Goal: Information Seeking & Learning: Compare options

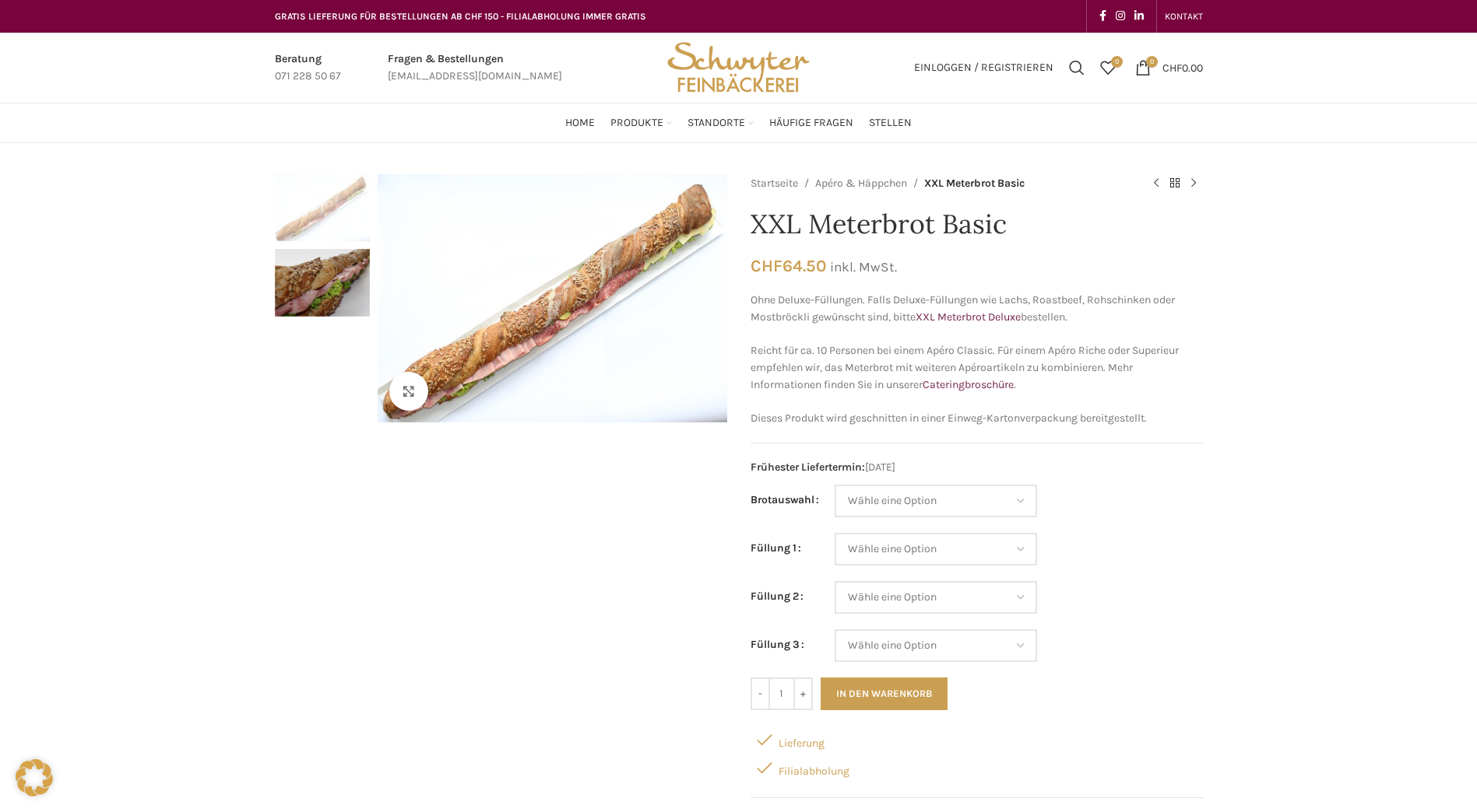
click at [460, 742] on div "Klicken um zu vergrössern" at bounding box center [501, 541] width 453 height 734
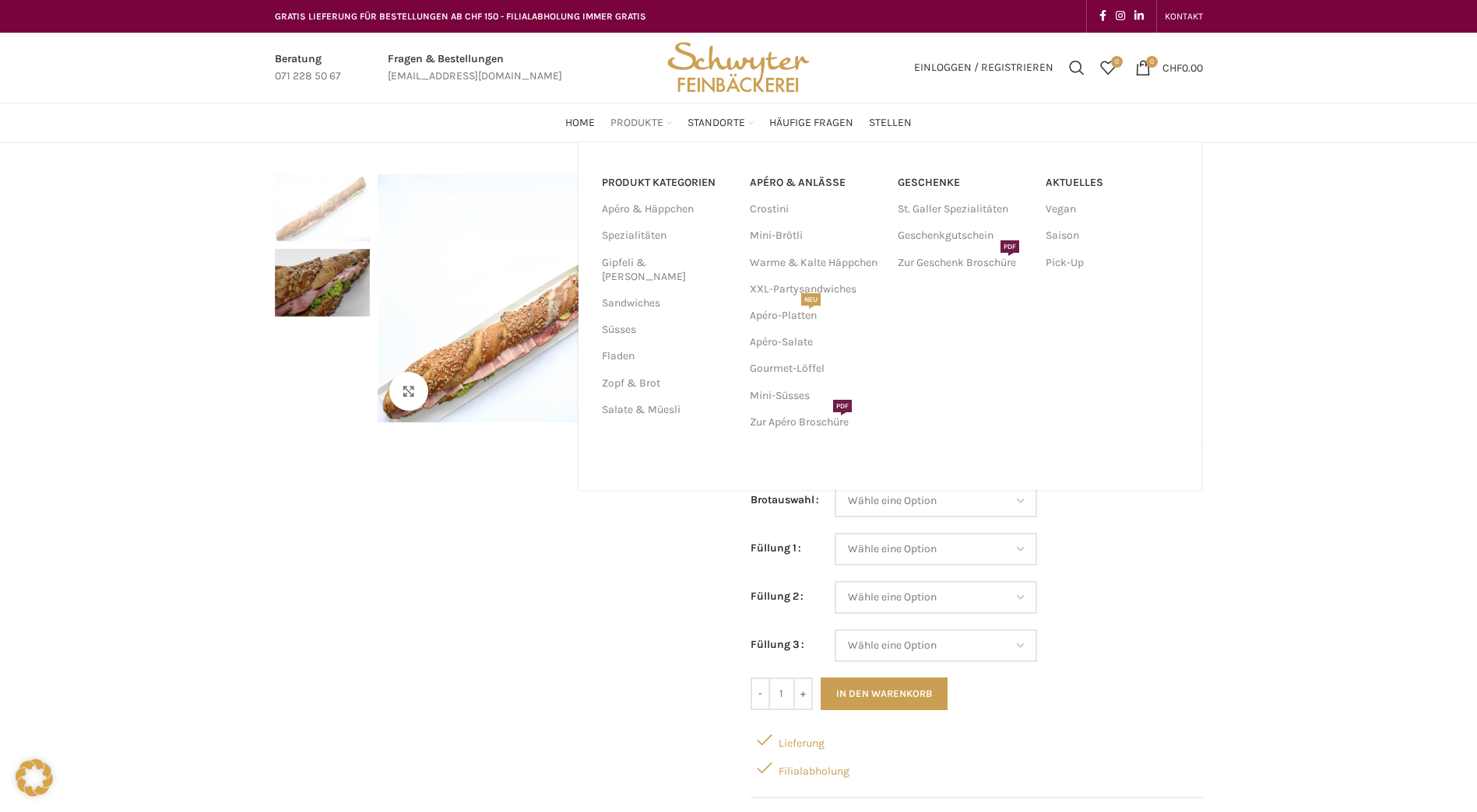
click at [635, 116] on span "Produkte" at bounding box center [636, 123] width 53 height 15
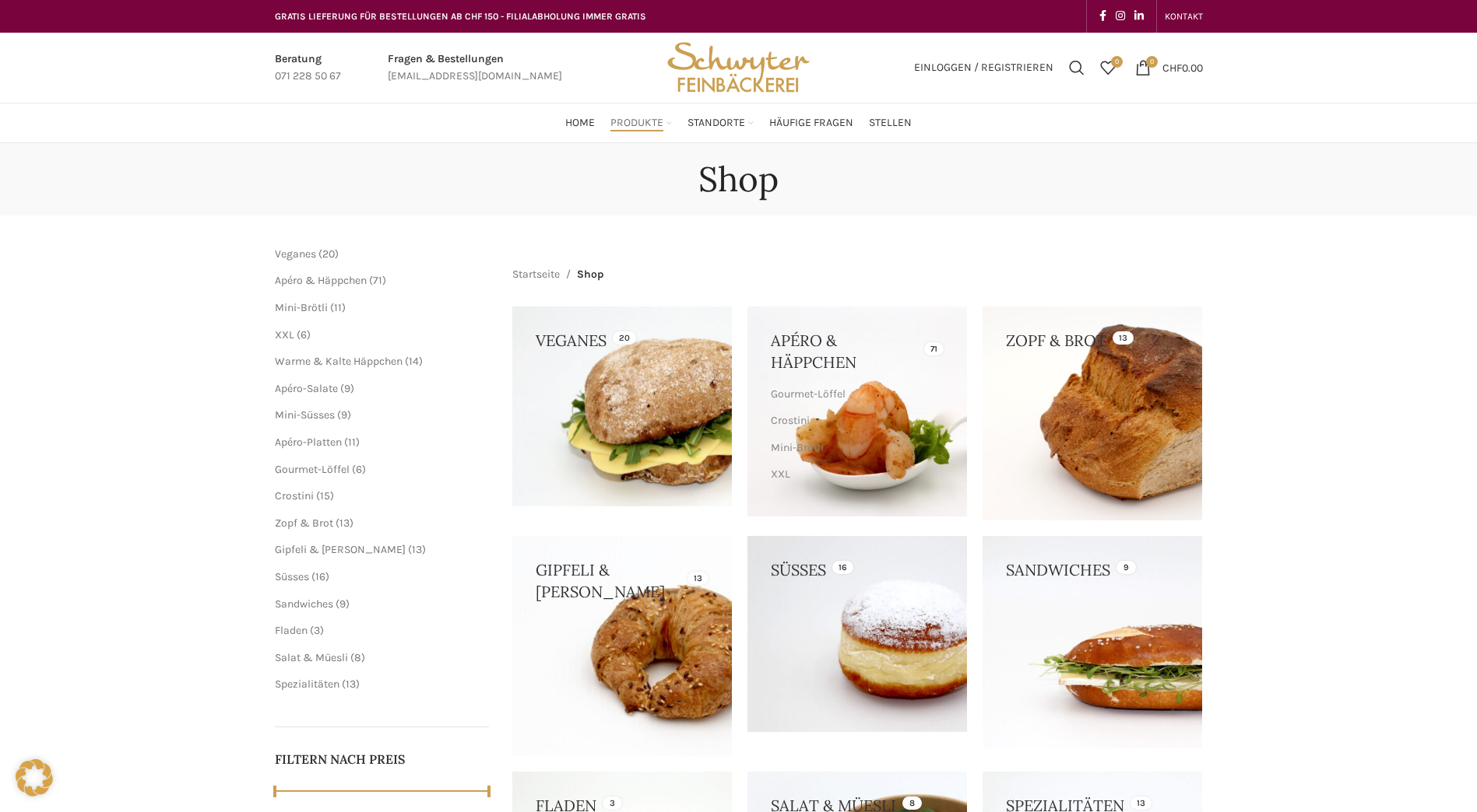
click at [671, 395] on link at bounding box center [622, 406] width 219 height 200
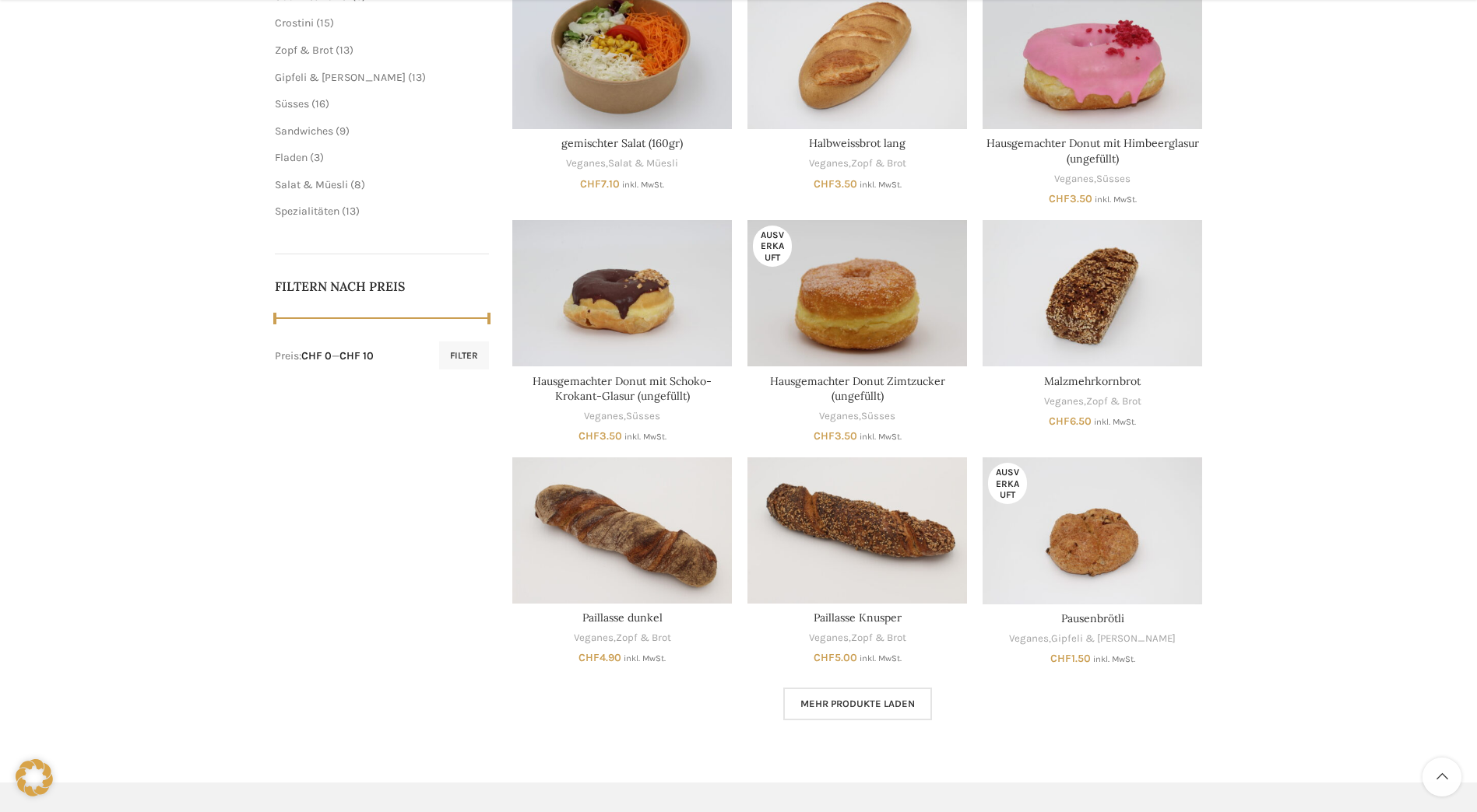
scroll to position [622, 0]
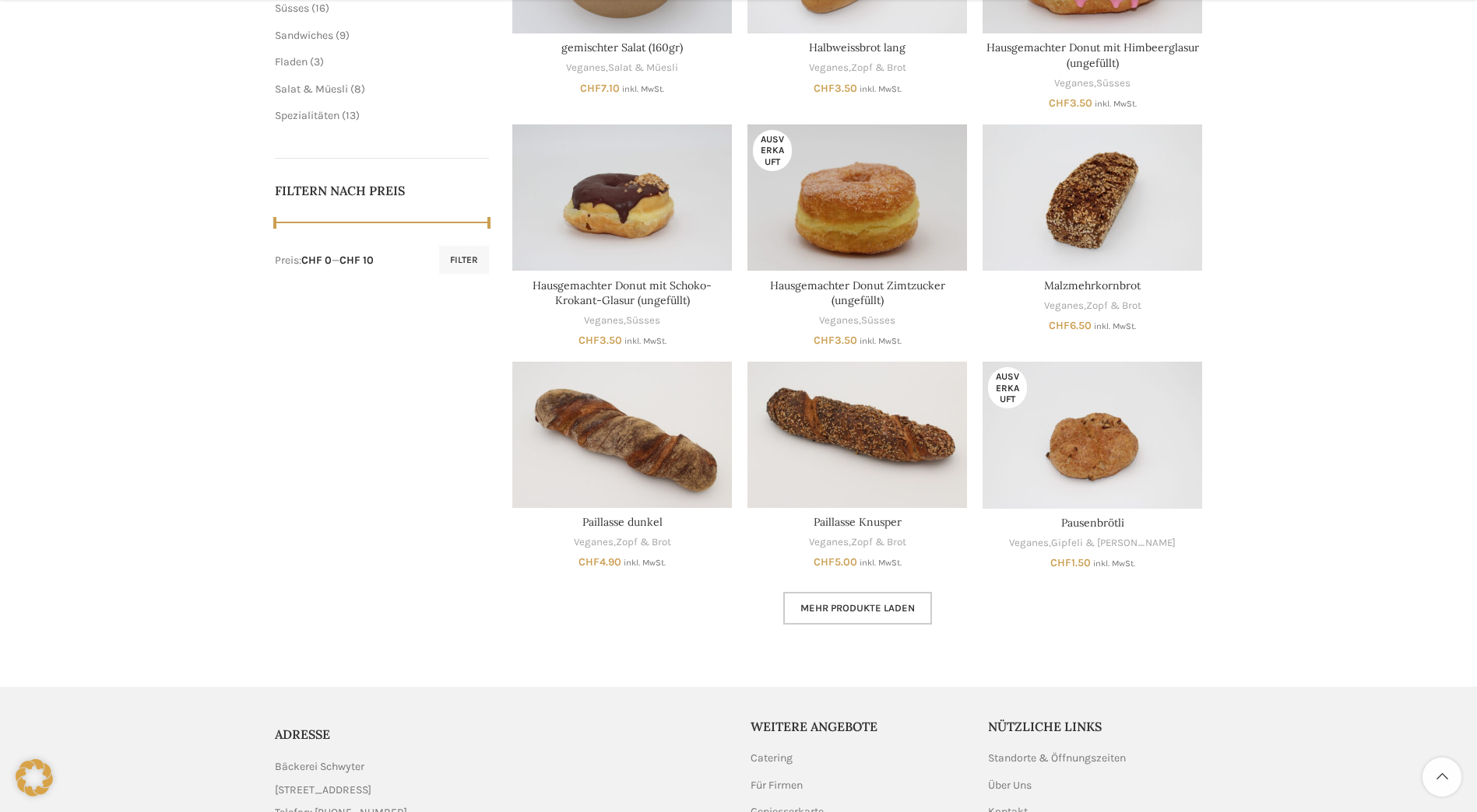
click at [874, 610] on span "Mehr Produkte laden" at bounding box center [857, 608] width 114 height 12
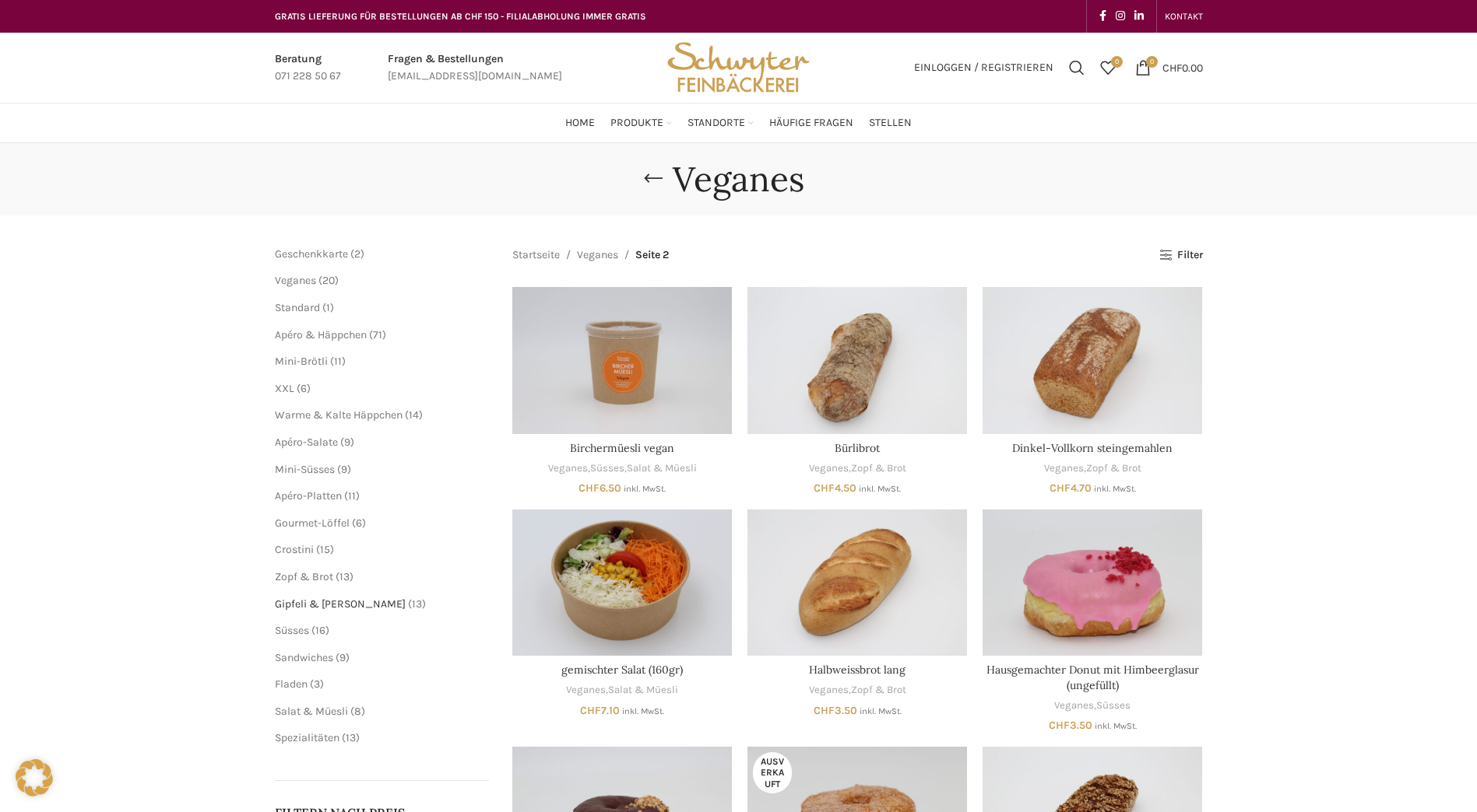
click at [333, 604] on span "Gipfeli & [PERSON_NAME]" at bounding box center [339, 604] width 131 height 13
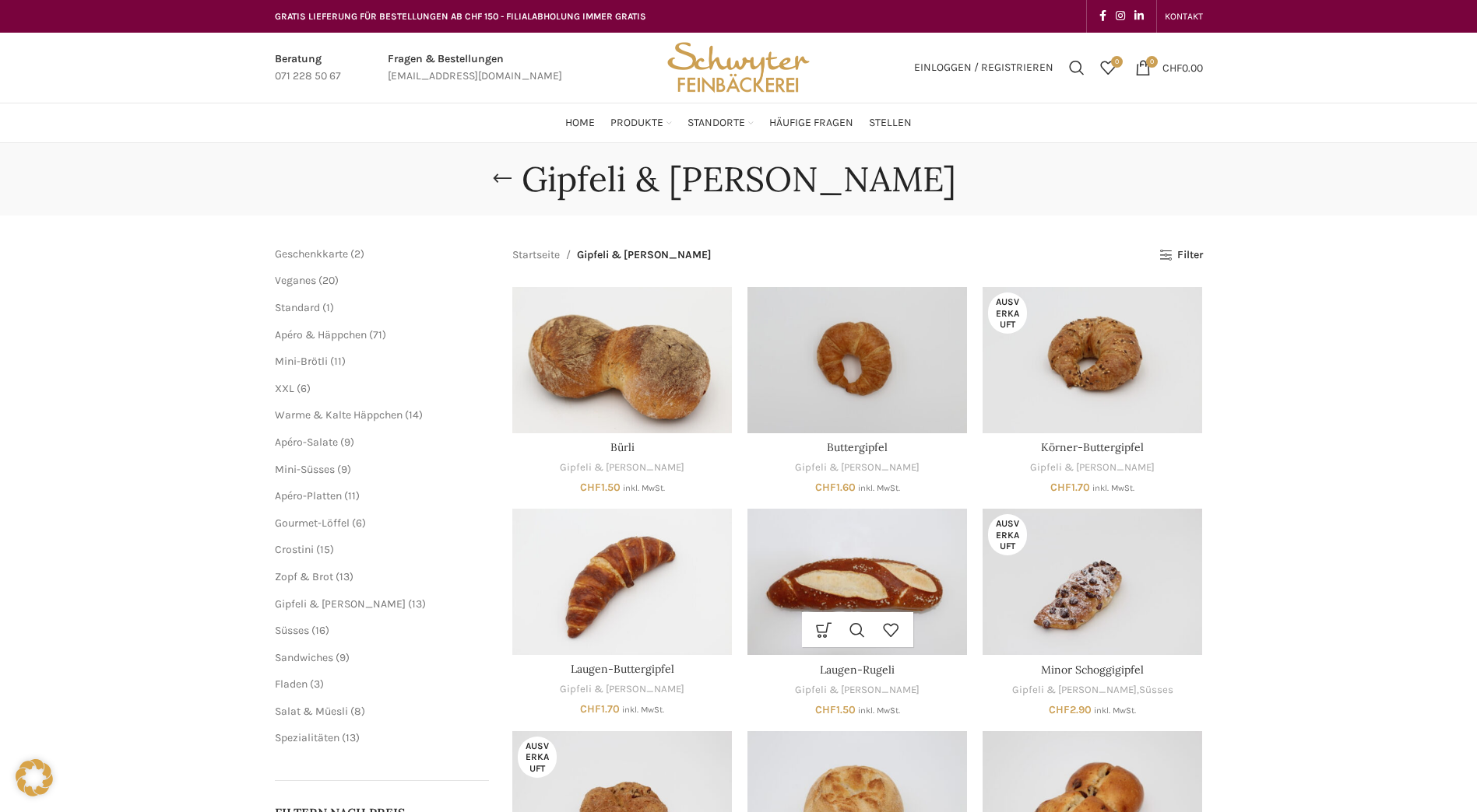
click at [818, 554] on img "Laugen-Rugeli" at bounding box center [857, 581] width 219 height 146
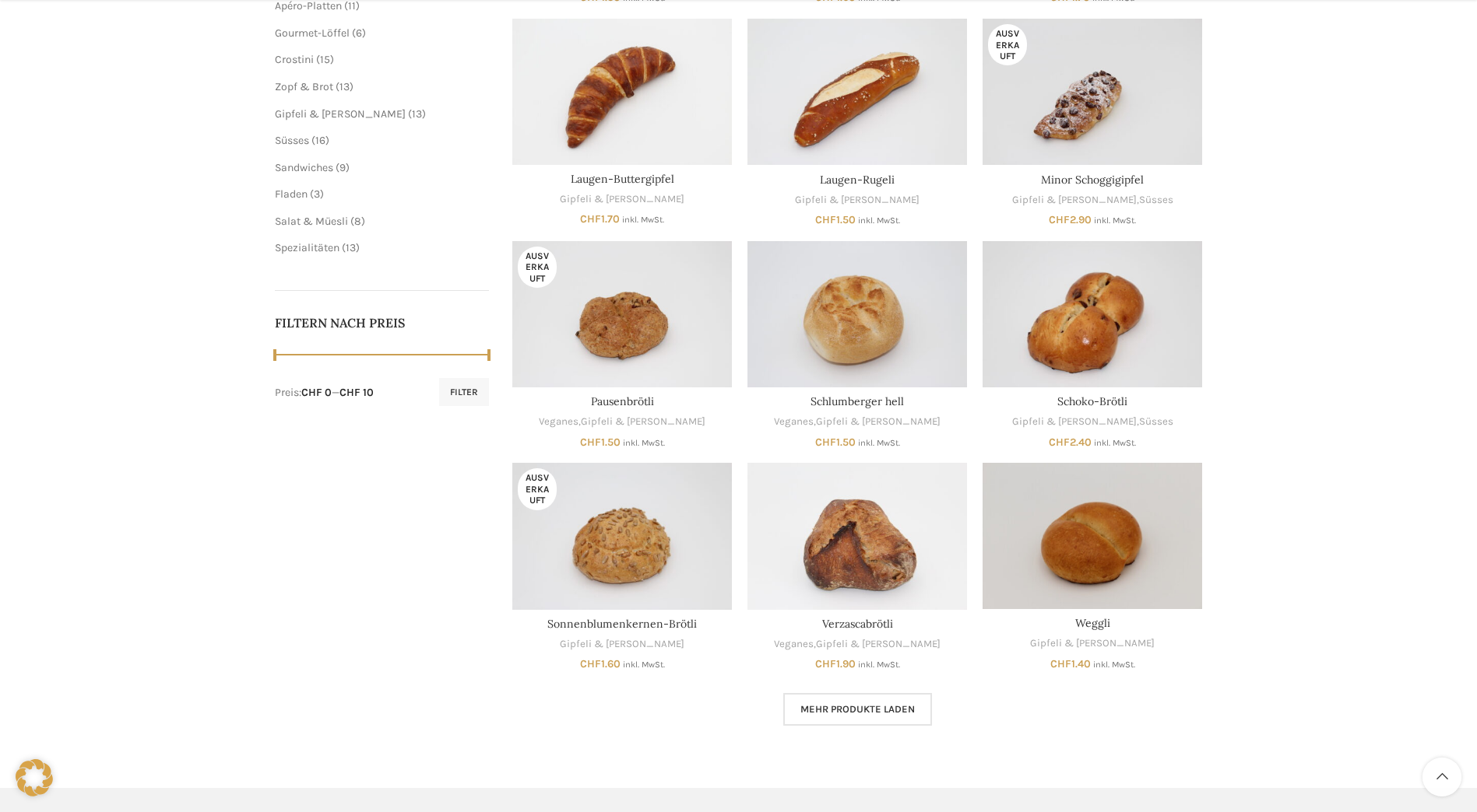
scroll to position [545, 0]
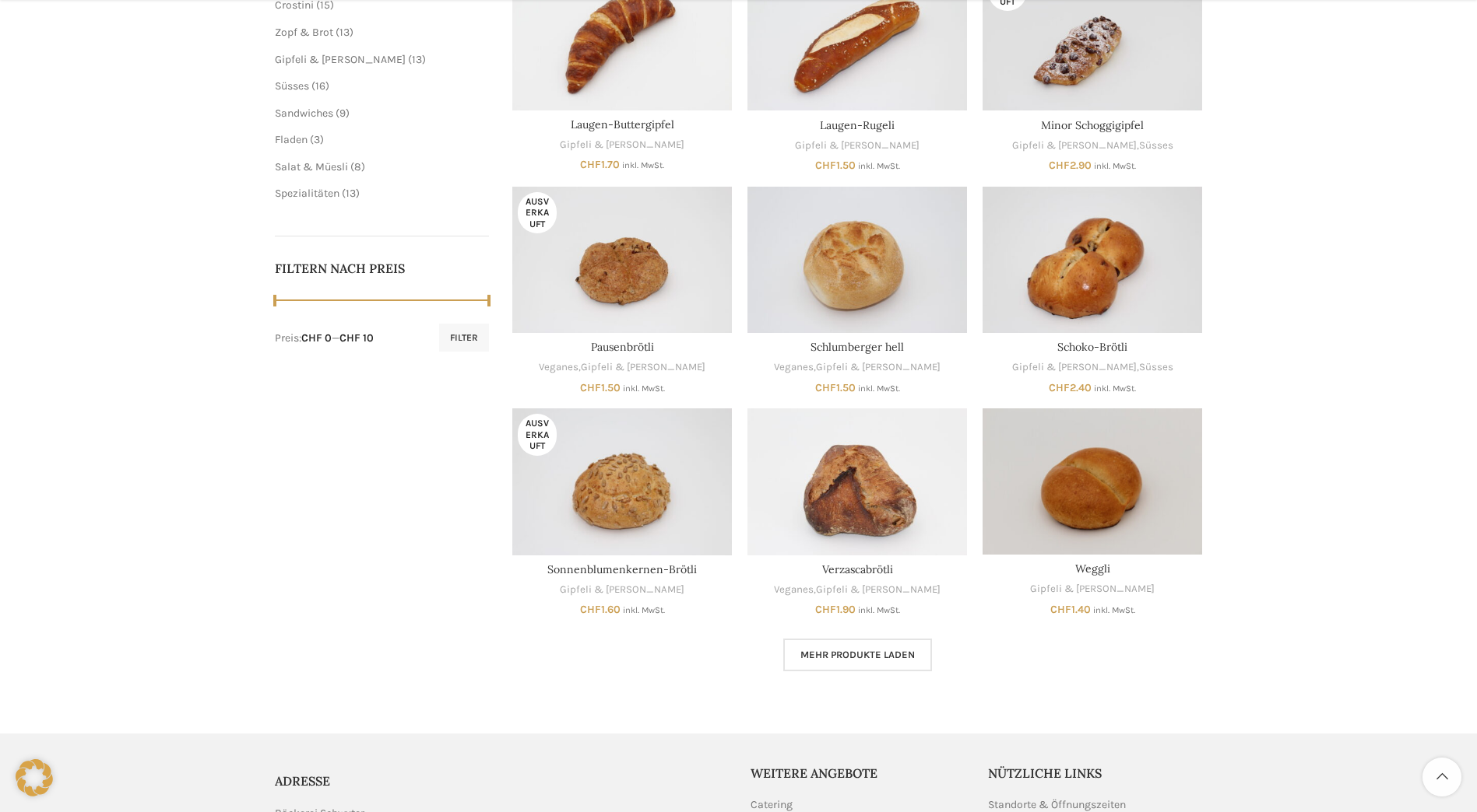
drag, startPoint x: 1379, startPoint y: 134, endPoint x: 1381, endPoint y: 156, distance: 22.1
click at [1379, 134] on div "Gipfeli & Brötli Schliessen Geschenkkarte 2 2 Produkte Veganes 20 20 Produkte S…" at bounding box center [738, 150] width 1477 height 1104
click at [839, 654] on span "Mehr Produkte laden" at bounding box center [857, 655] width 114 height 12
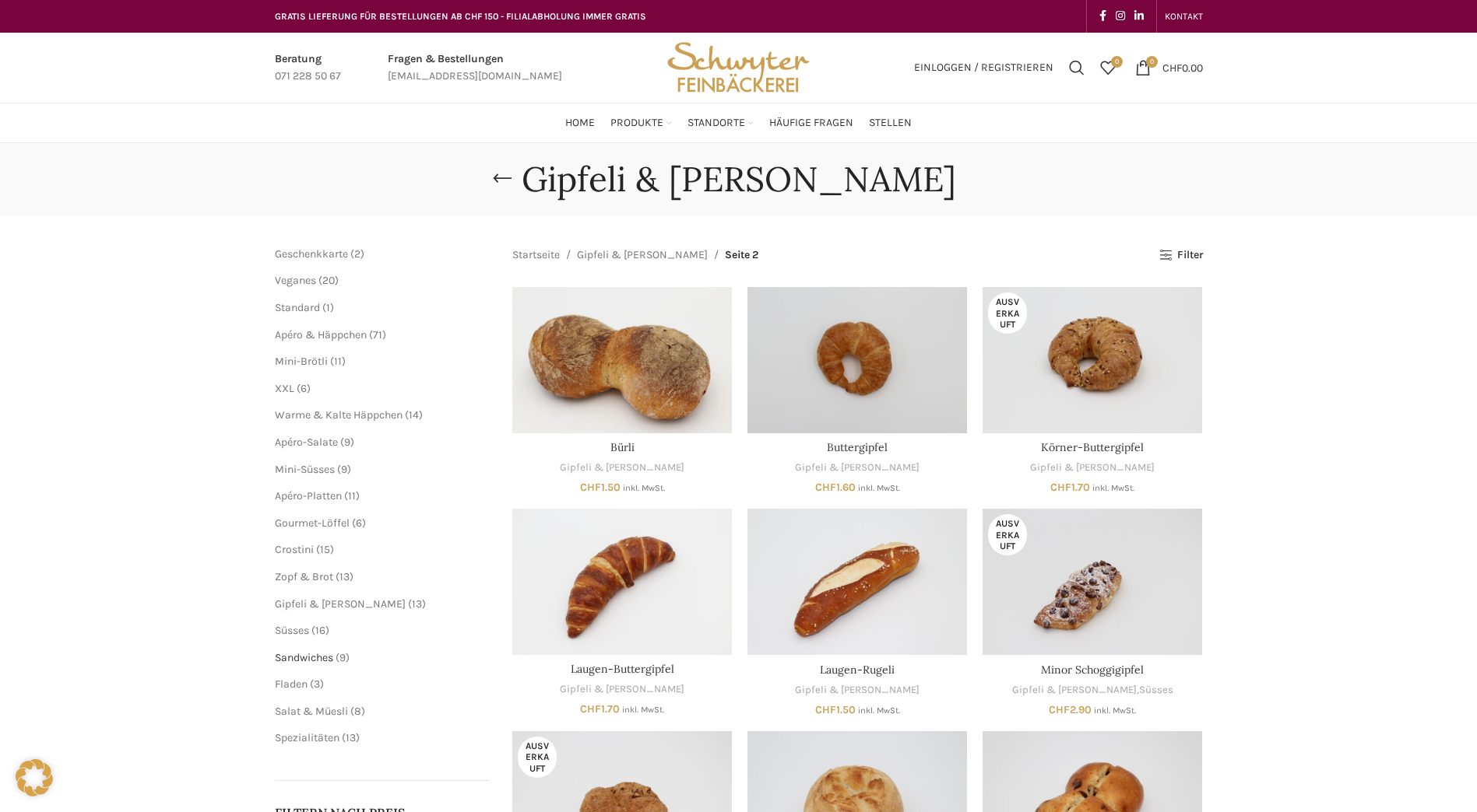
click at [288, 660] on span "Sandwiches" at bounding box center [304, 657] width 59 height 13
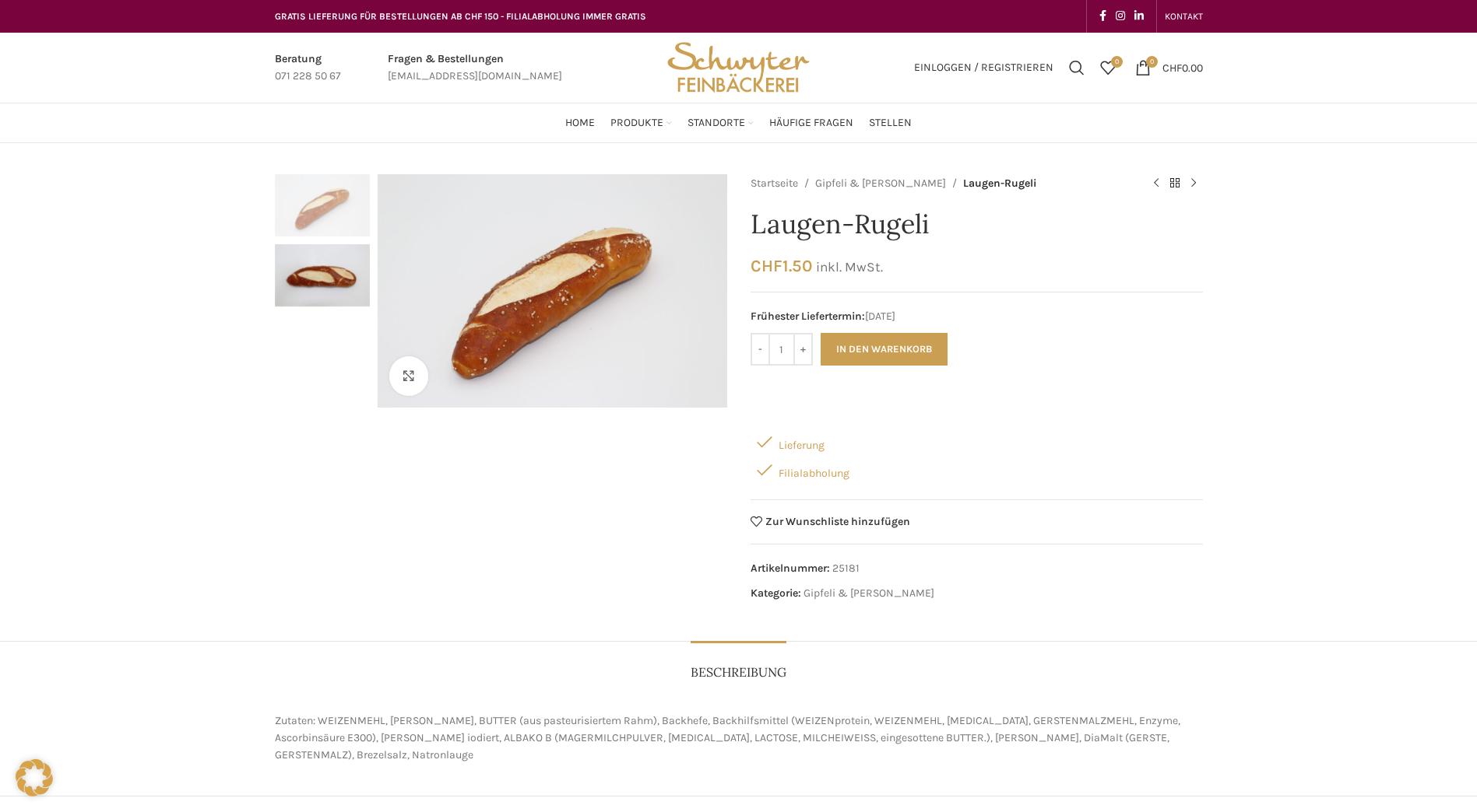
click at [1354, 253] on div "Klicken um zu vergrössern Startseite [PERSON_NAME] & [PERSON_NAME] [PERSON_NAME…" at bounding box center [738, 636] width 1477 height 923
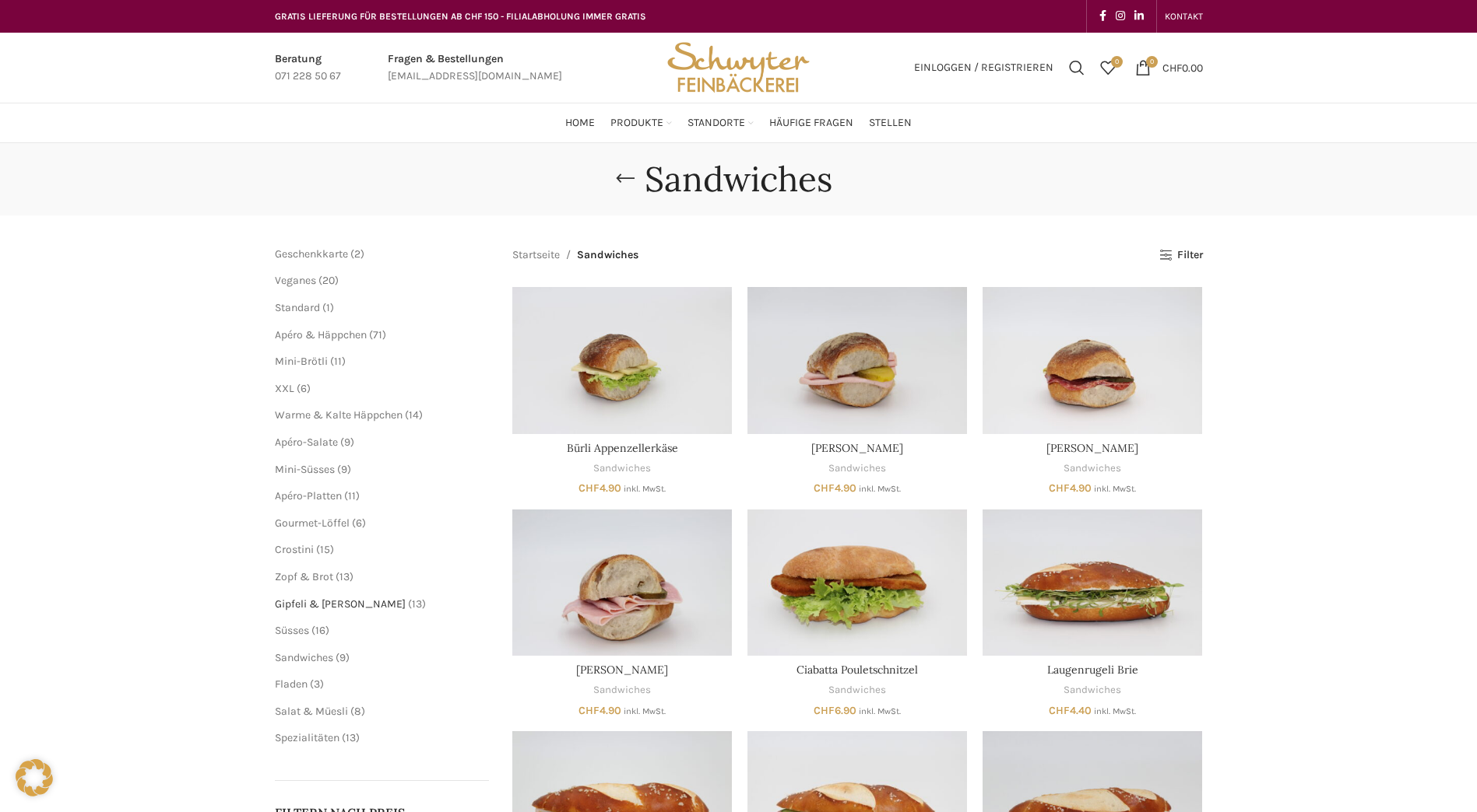
click at [340, 601] on span "Gipfeli & [PERSON_NAME]" at bounding box center [339, 604] width 131 height 13
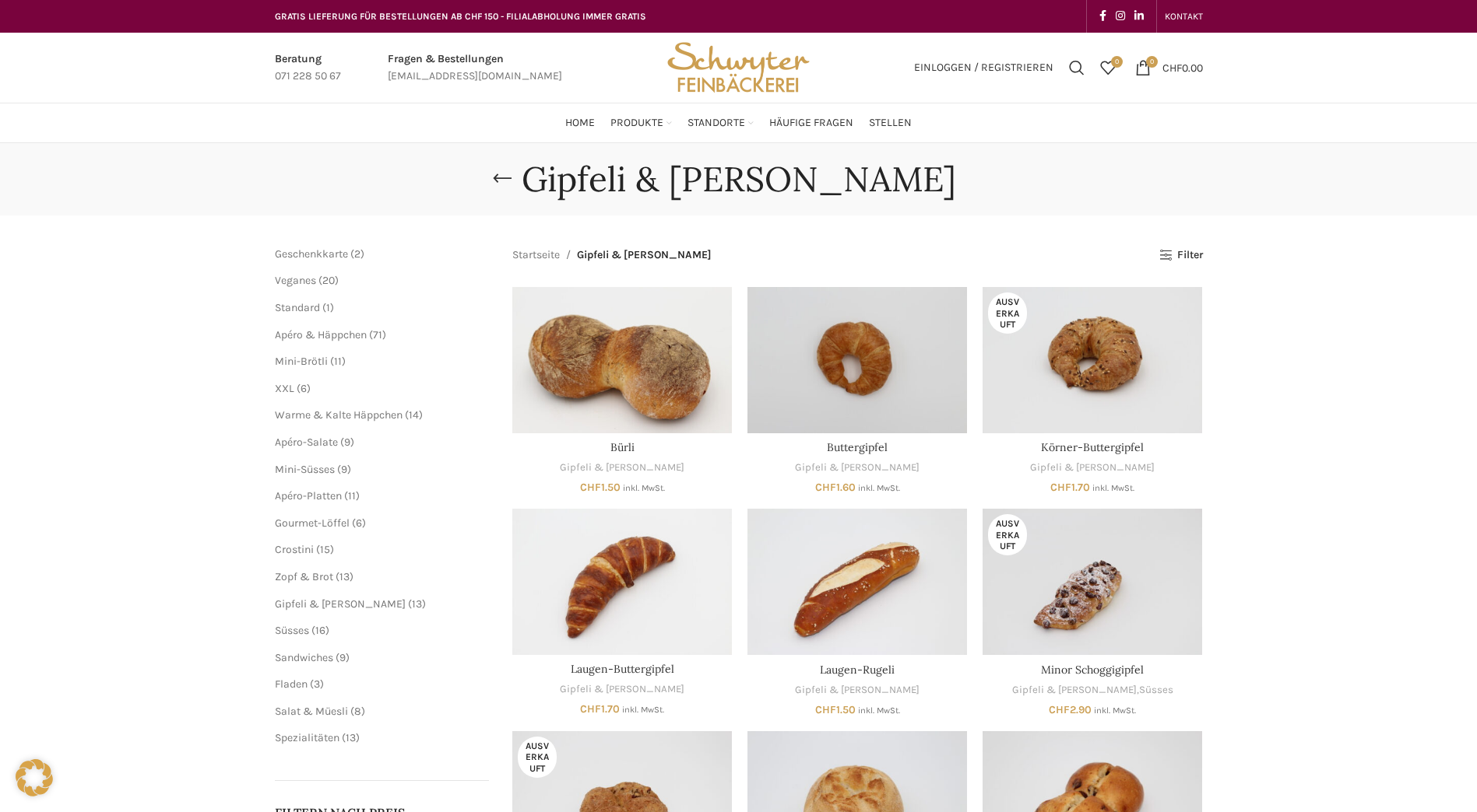
click at [1391, 290] on div "Gipfeli & Brötli Schliessen Geschenkkarte 2 2 Produkte Veganes 20 20 Produkte S…" at bounding box center [738, 695] width 1477 height 1104
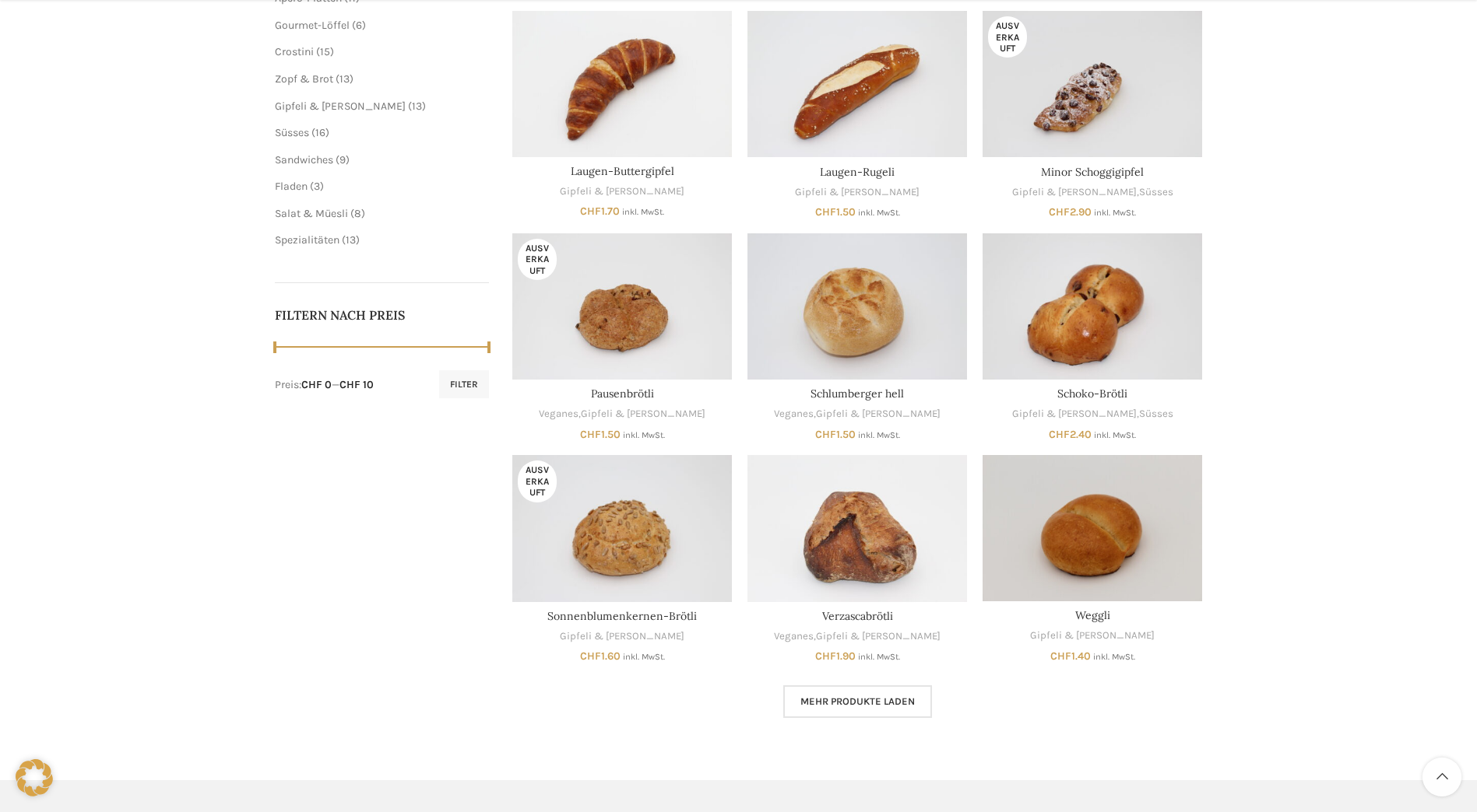
scroll to position [545, 0]
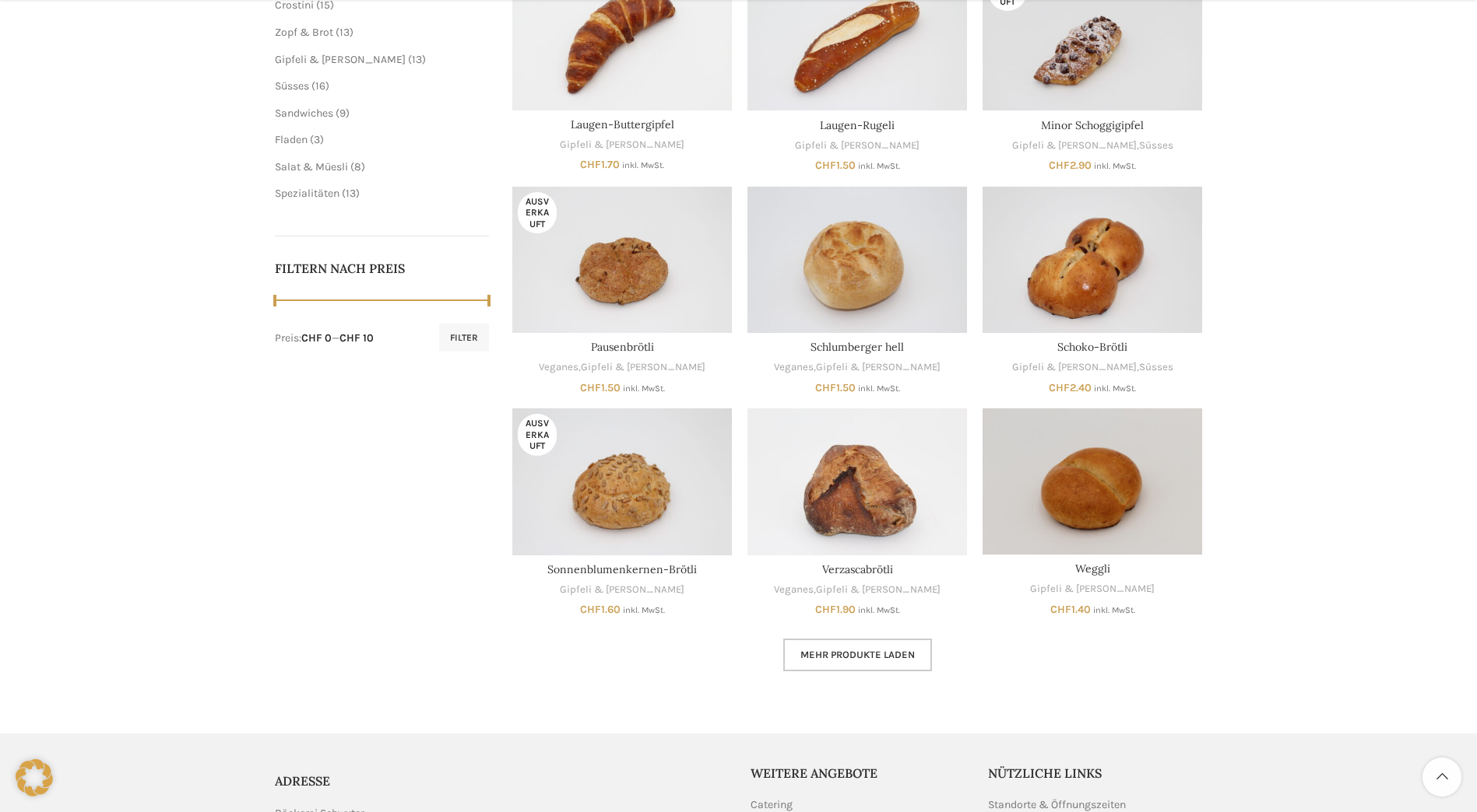
click at [843, 652] on span "Mehr Produkte laden" at bounding box center [857, 655] width 114 height 12
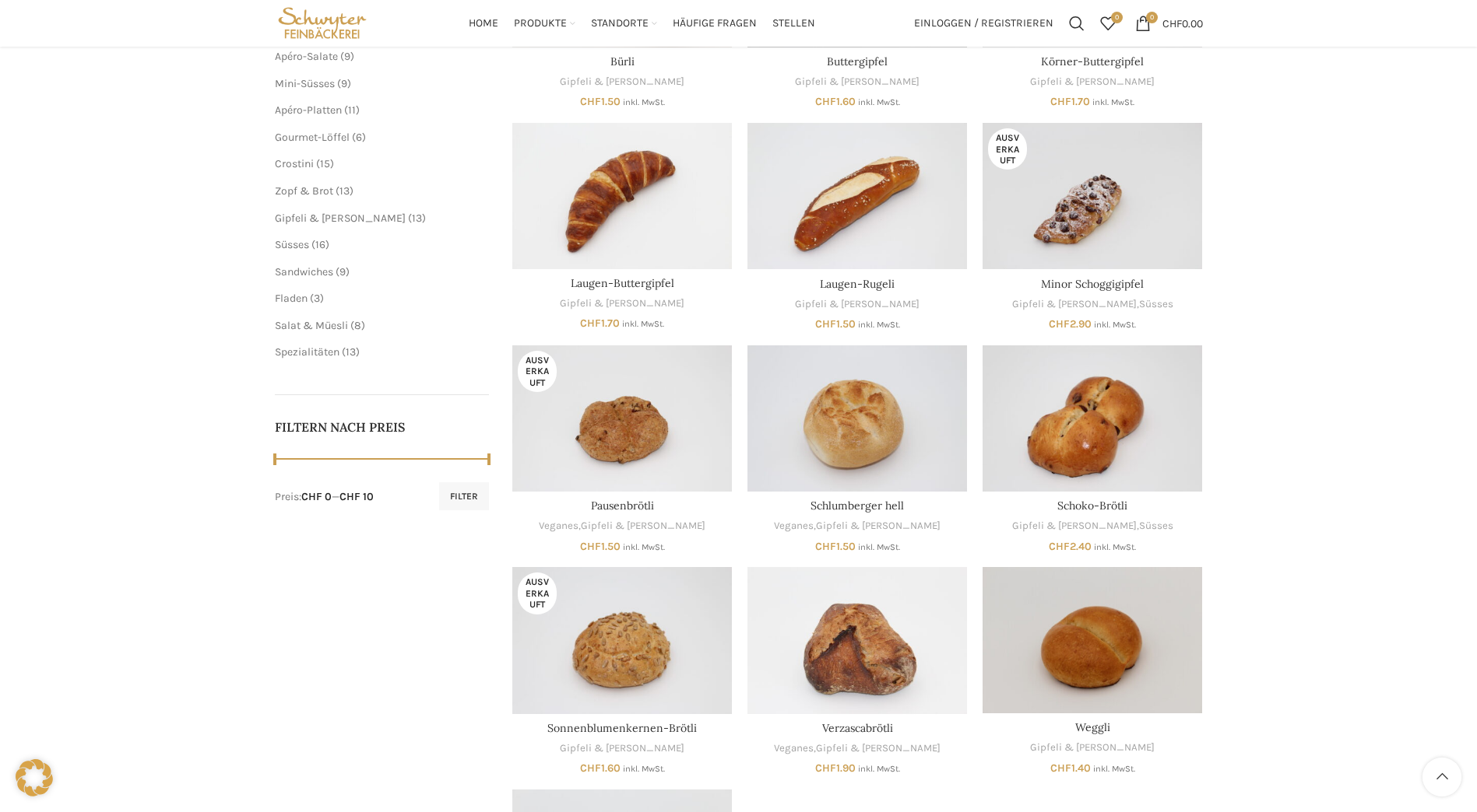
scroll to position [233, 0]
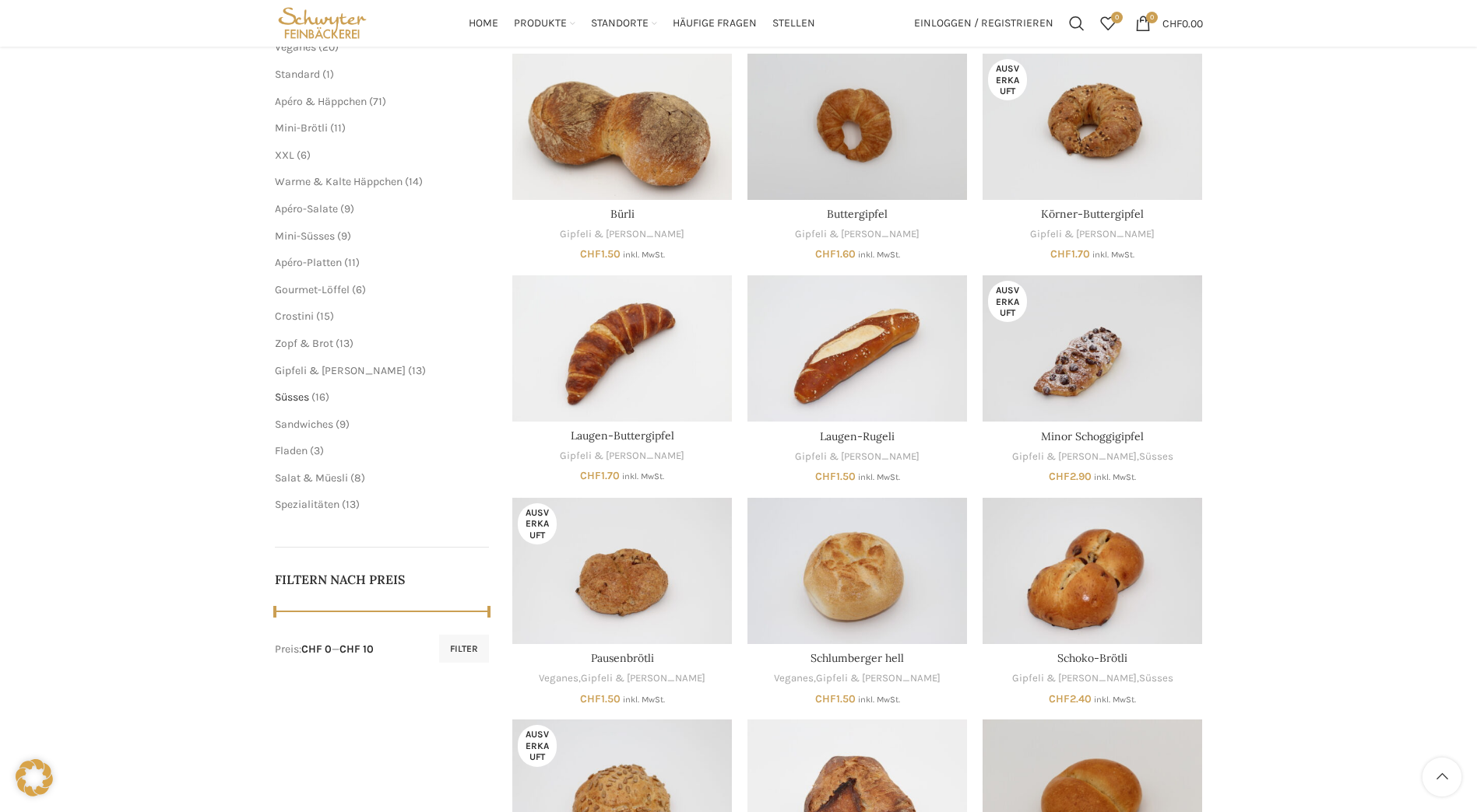
click at [300, 395] on span "Süsses" at bounding box center [291, 397] width 34 height 13
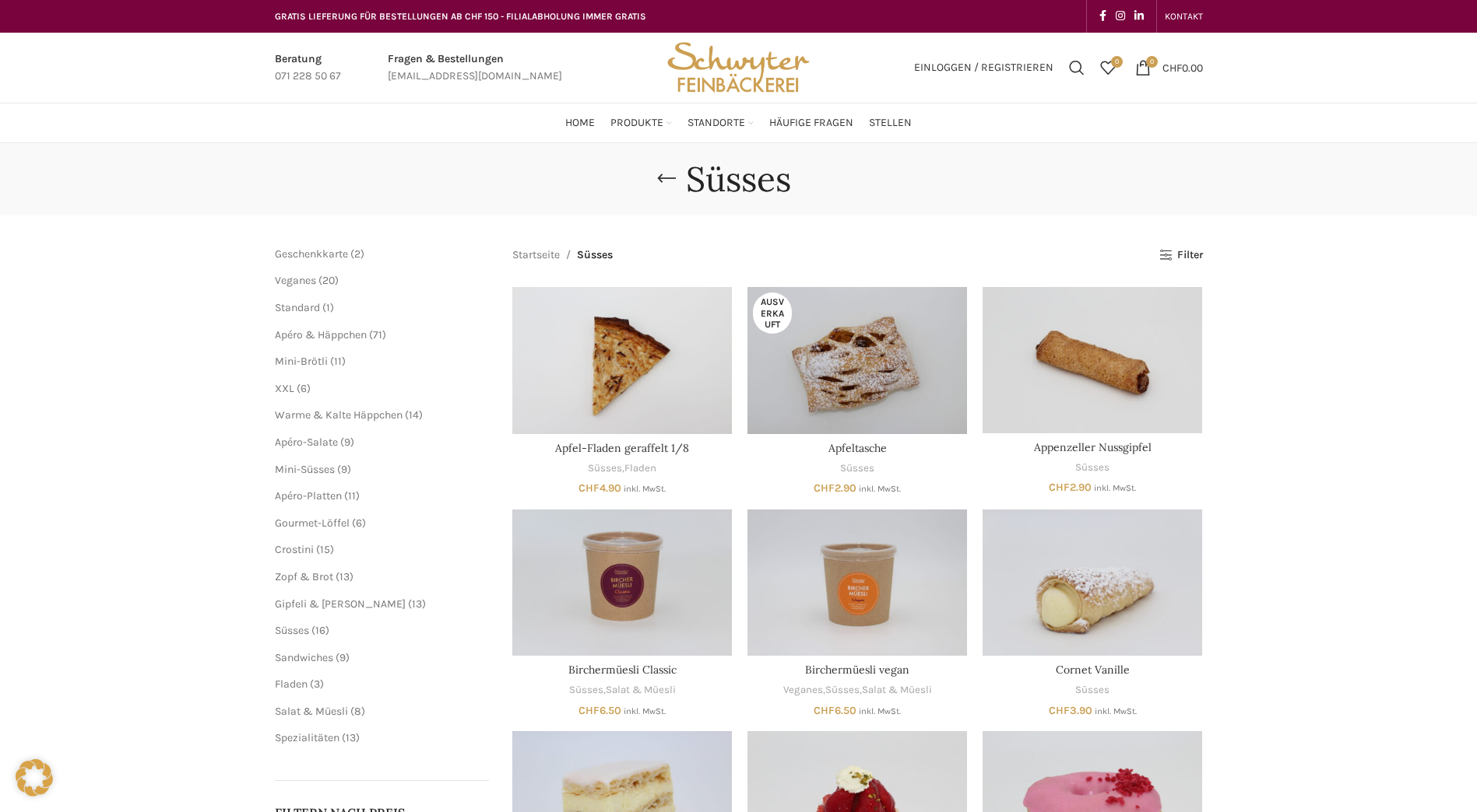
click at [1375, 607] on div "Süsses [GEOGRAPHIC_DATA] Geschenkkarte 2 2 Produkte Veganes 20 20 Produkte Stan…" at bounding box center [738, 710] width 1477 height 1135
click at [184, 451] on div "Süsses Schliessen Geschenkkarte 2 2 Produkte Veganes 20 20 Produkte Standard 1 …" at bounding box center [738, 710] width 1477 height 1135
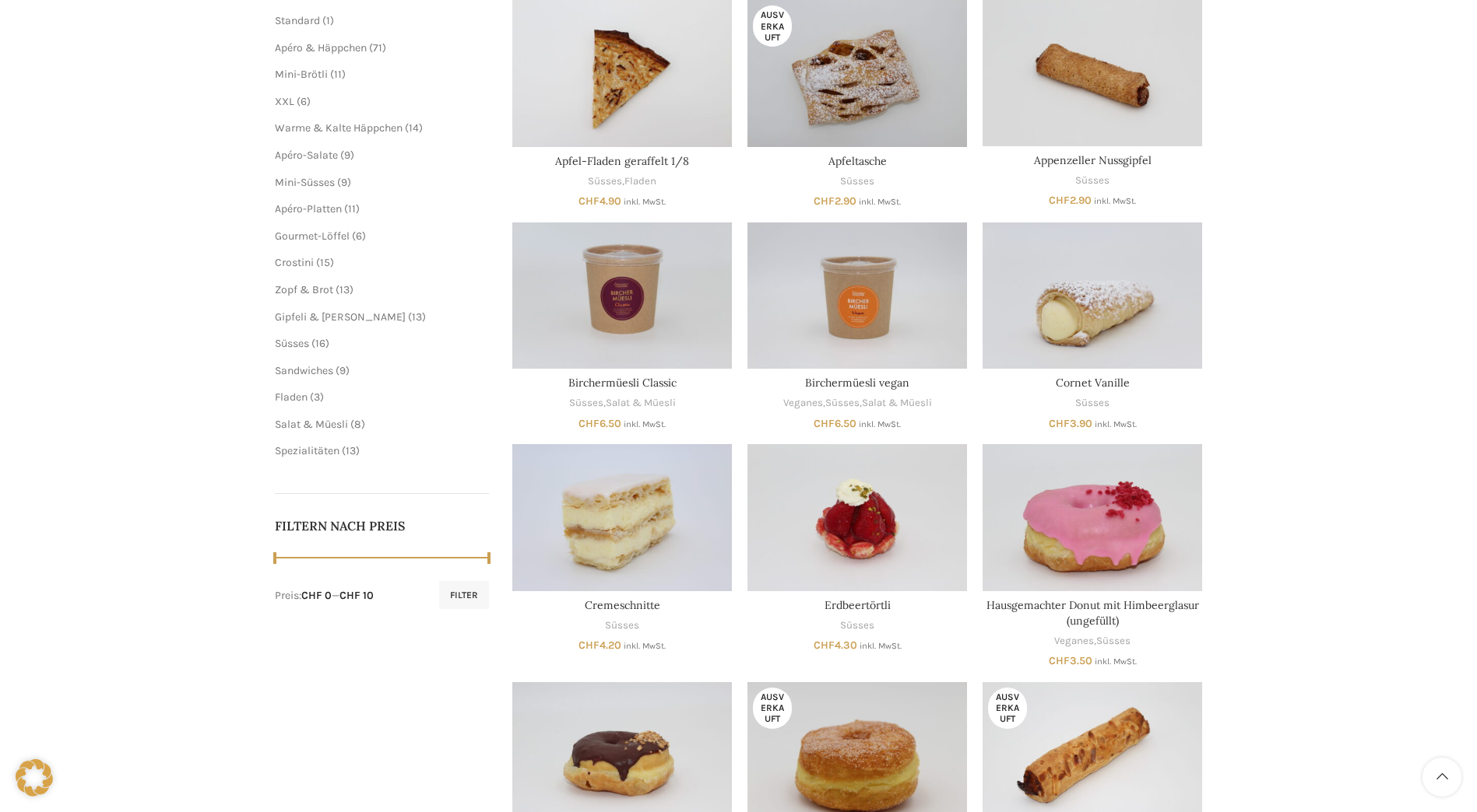
scroll to position [312, 0]
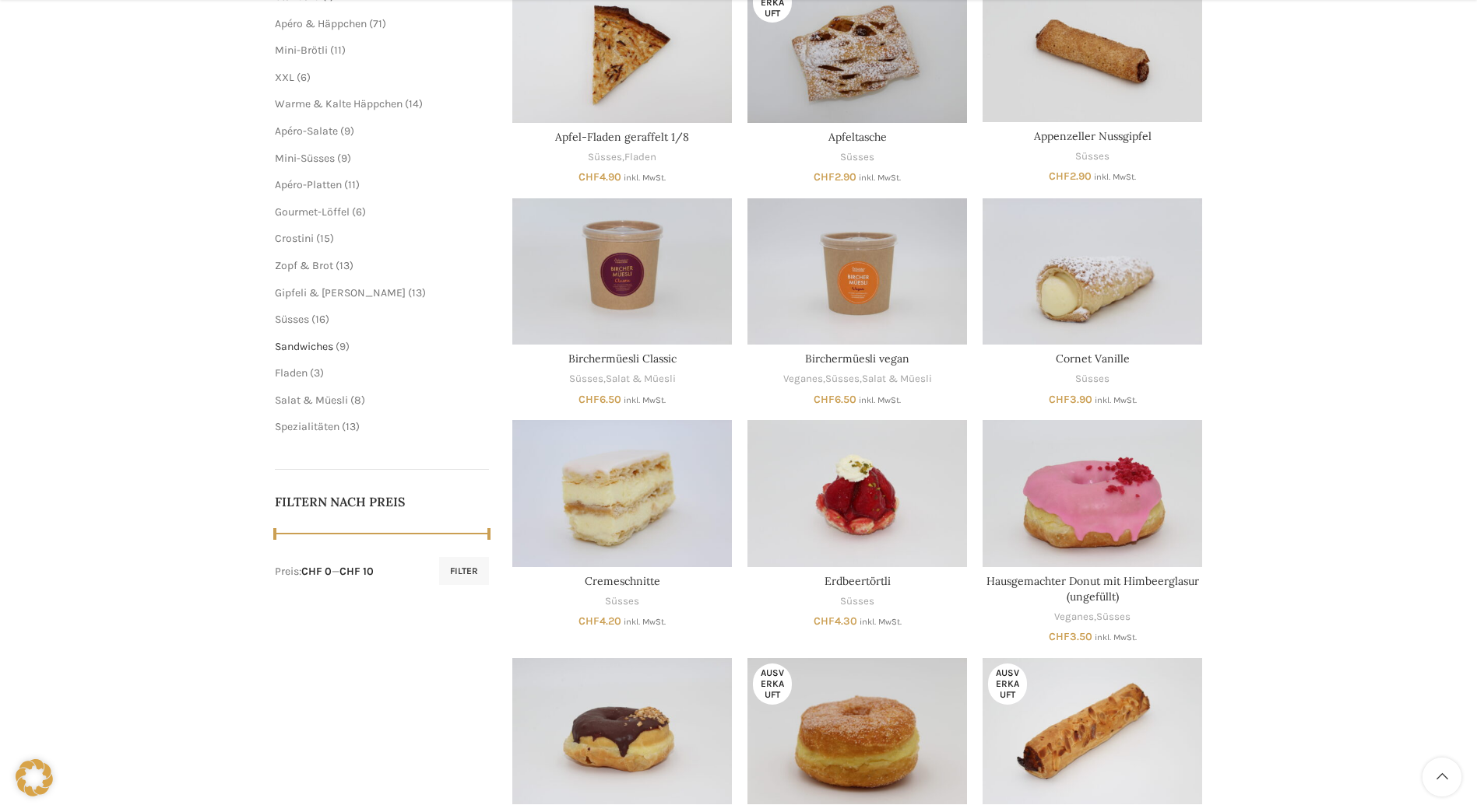
click at [322, 348] on span "Sandwiches" at bounding box center [304, 346] width 59 height 13
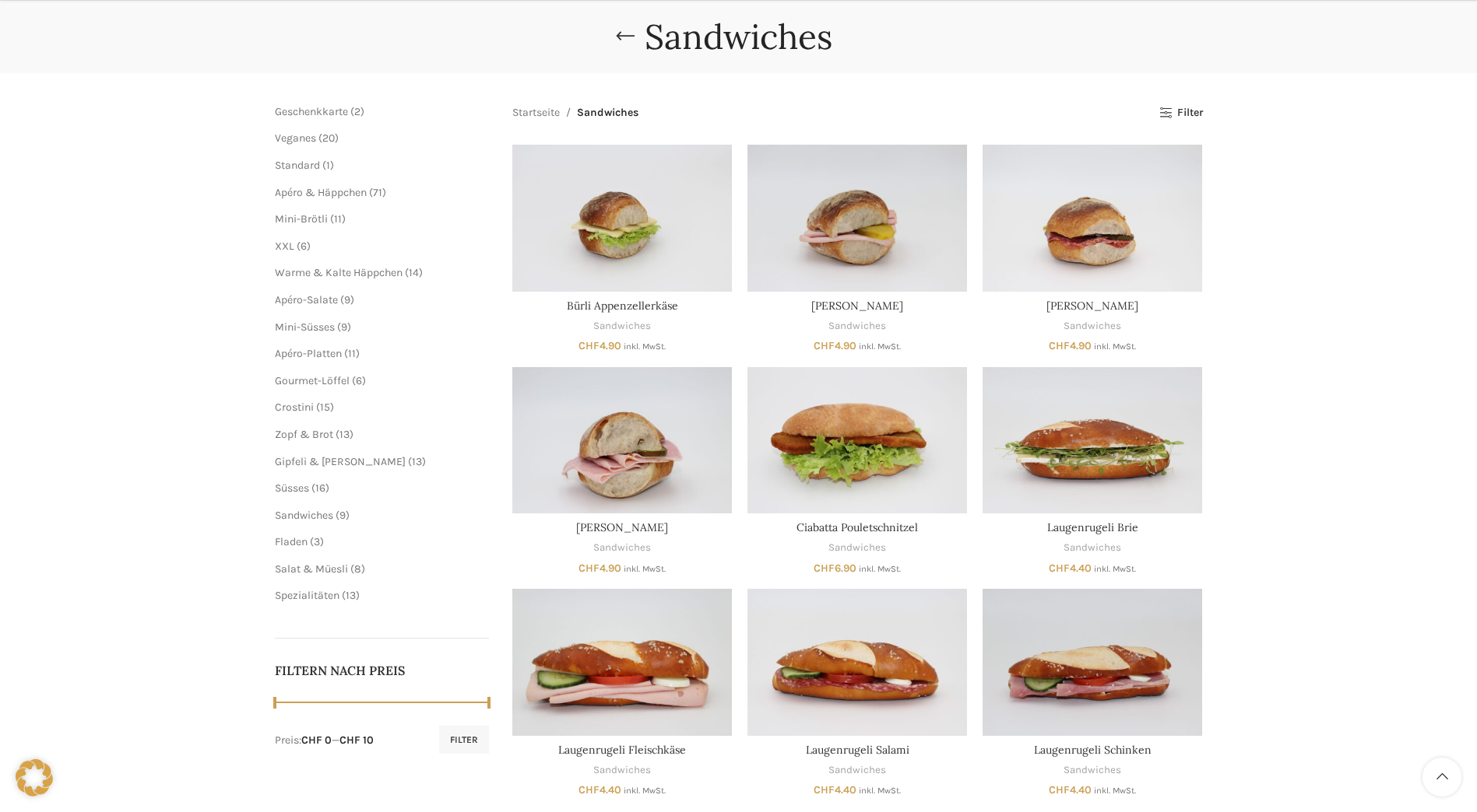
scroll to position [156, 0]
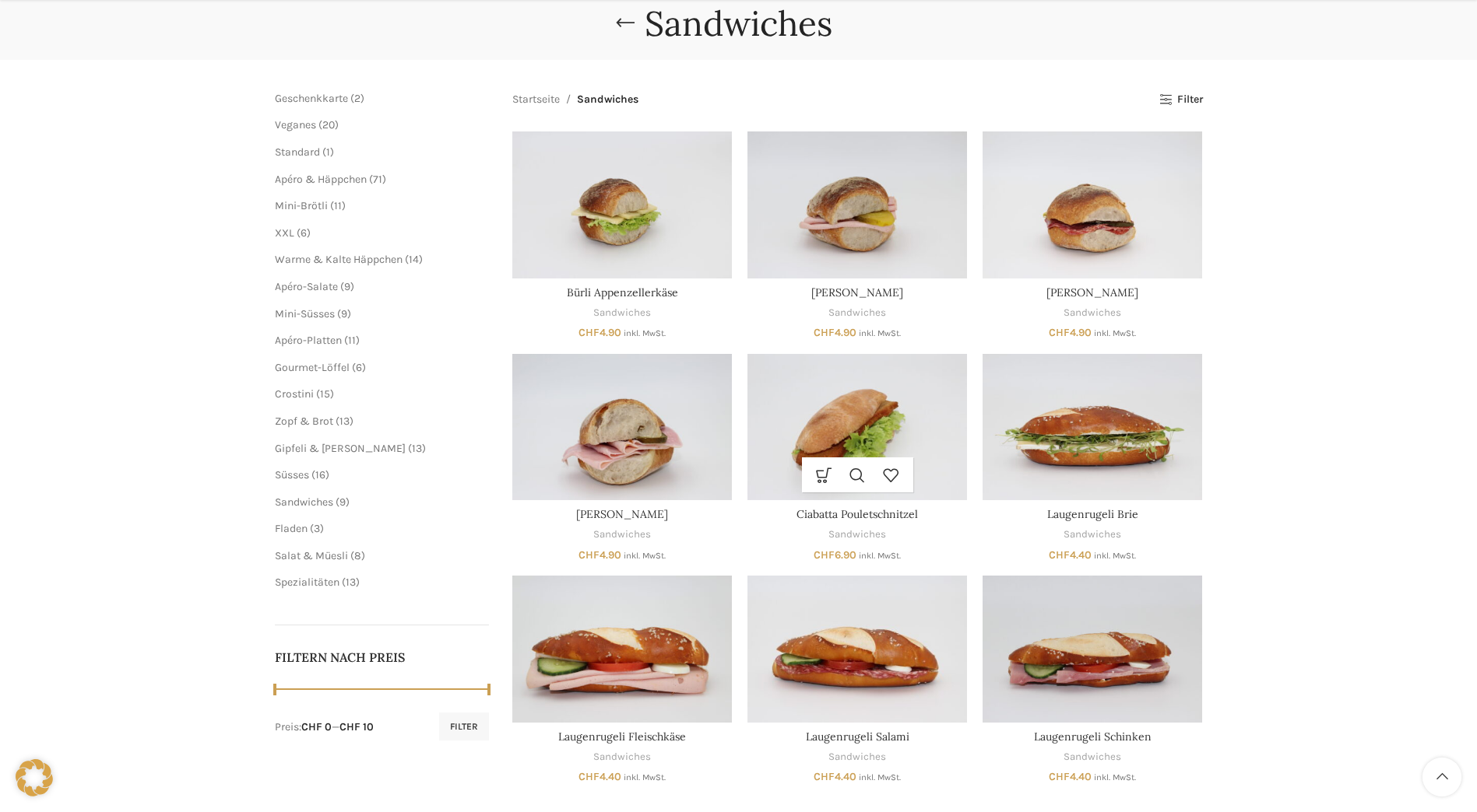
click at [799, 367] on img "Ciabatta Pouletschnitzel" at bounding box center [857, 427] width 219 height 146
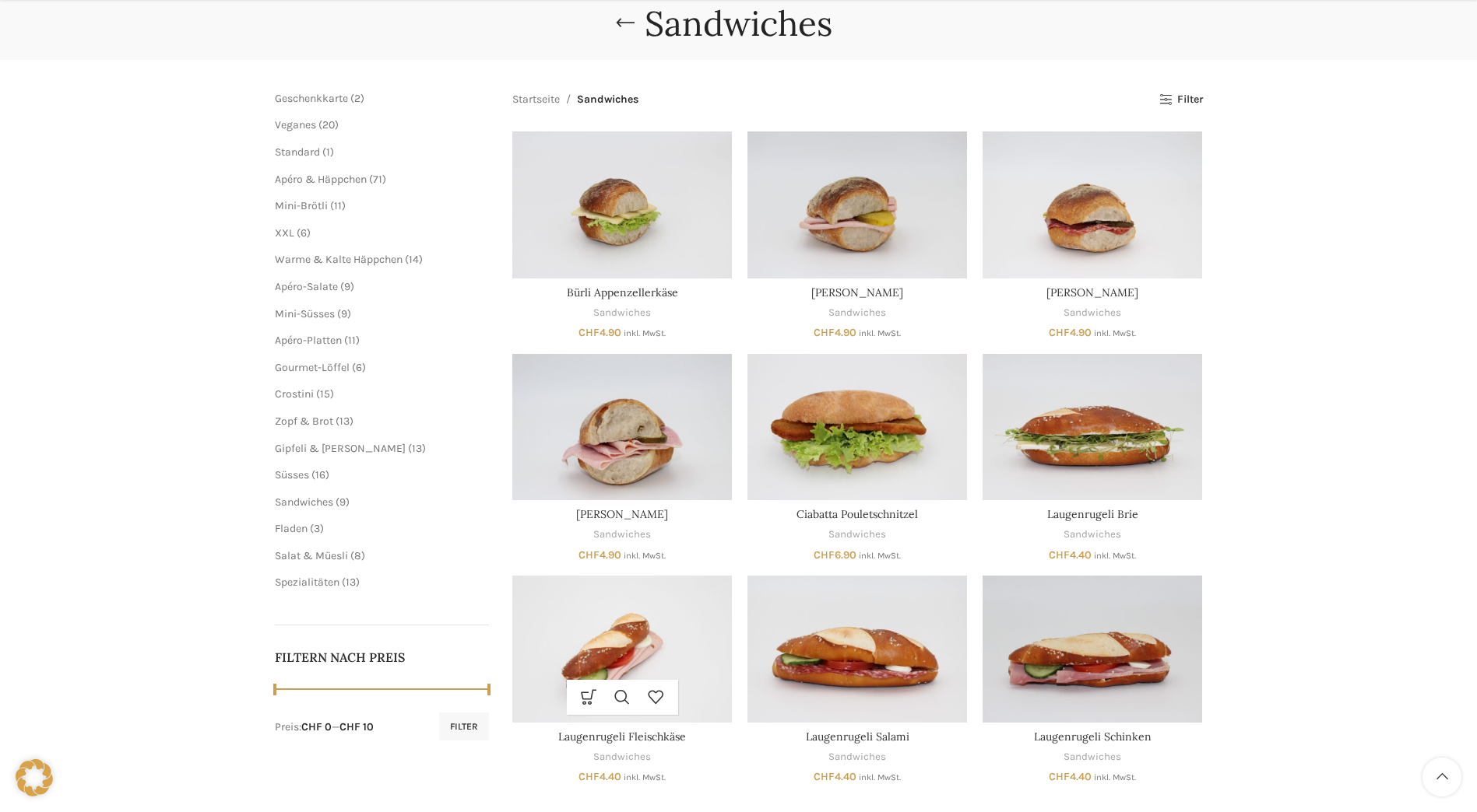
click at [626, 650] on img "Laugenrugeli Fleischkäse" at bounding box center [622, 649] width 219 height 146
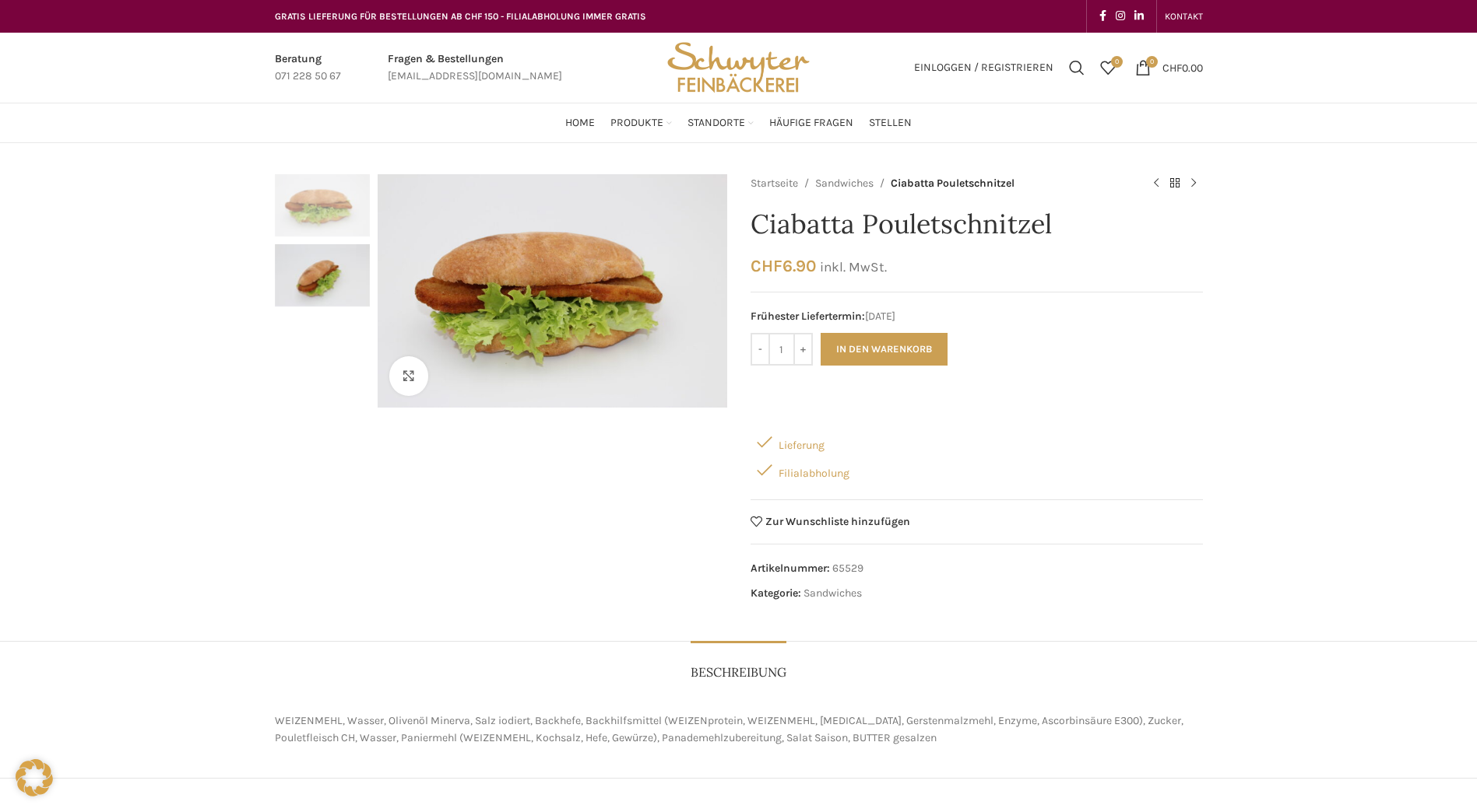
click at [326, 293] on img "2 / 2" at bounding box center [322, 275] width 95 height 62
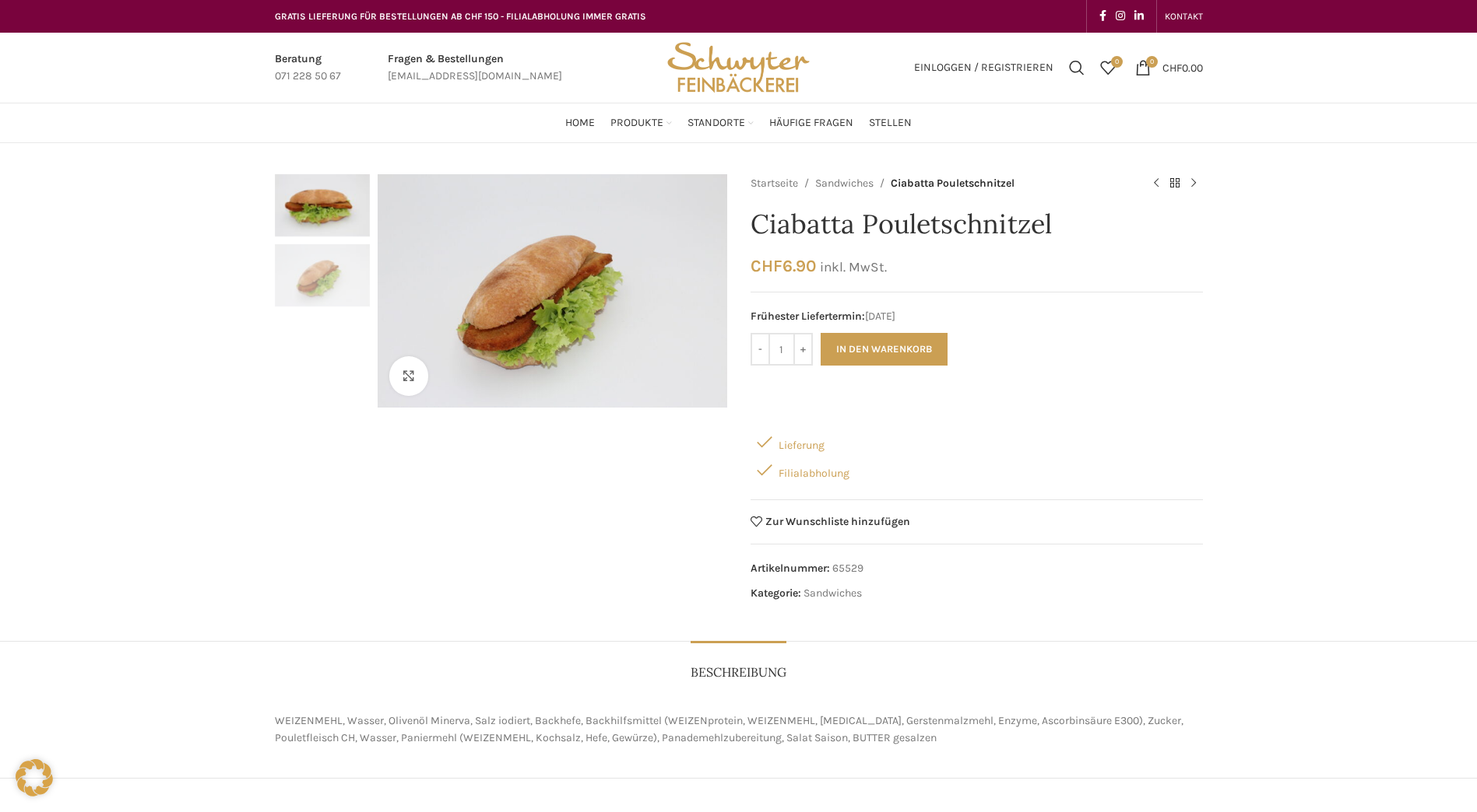
click at [502, 521] on div "Klicken um zu vergrössern" at bounding box center [501, 392] width 453 height 435
click at [1422, 490] on div "Klicken um zu vergrössern Startseite Sandwiches Ciabatta Pouletschnitzel Laugen…" at bounding box center [738, 627] width 1477 height 905
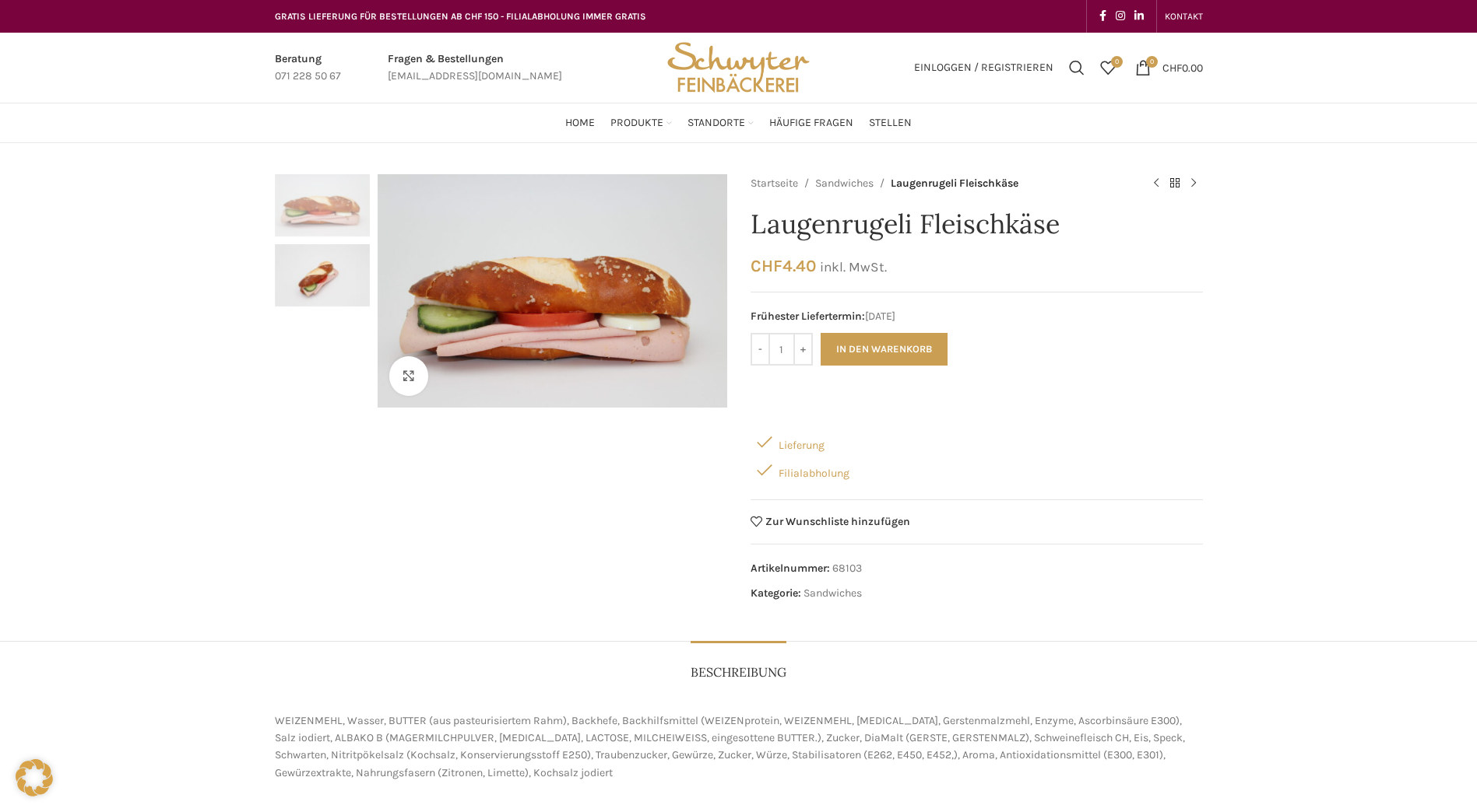
click at [302, 283] on img "2 / 2" at bounding box center [322, 275] width 95 height 62
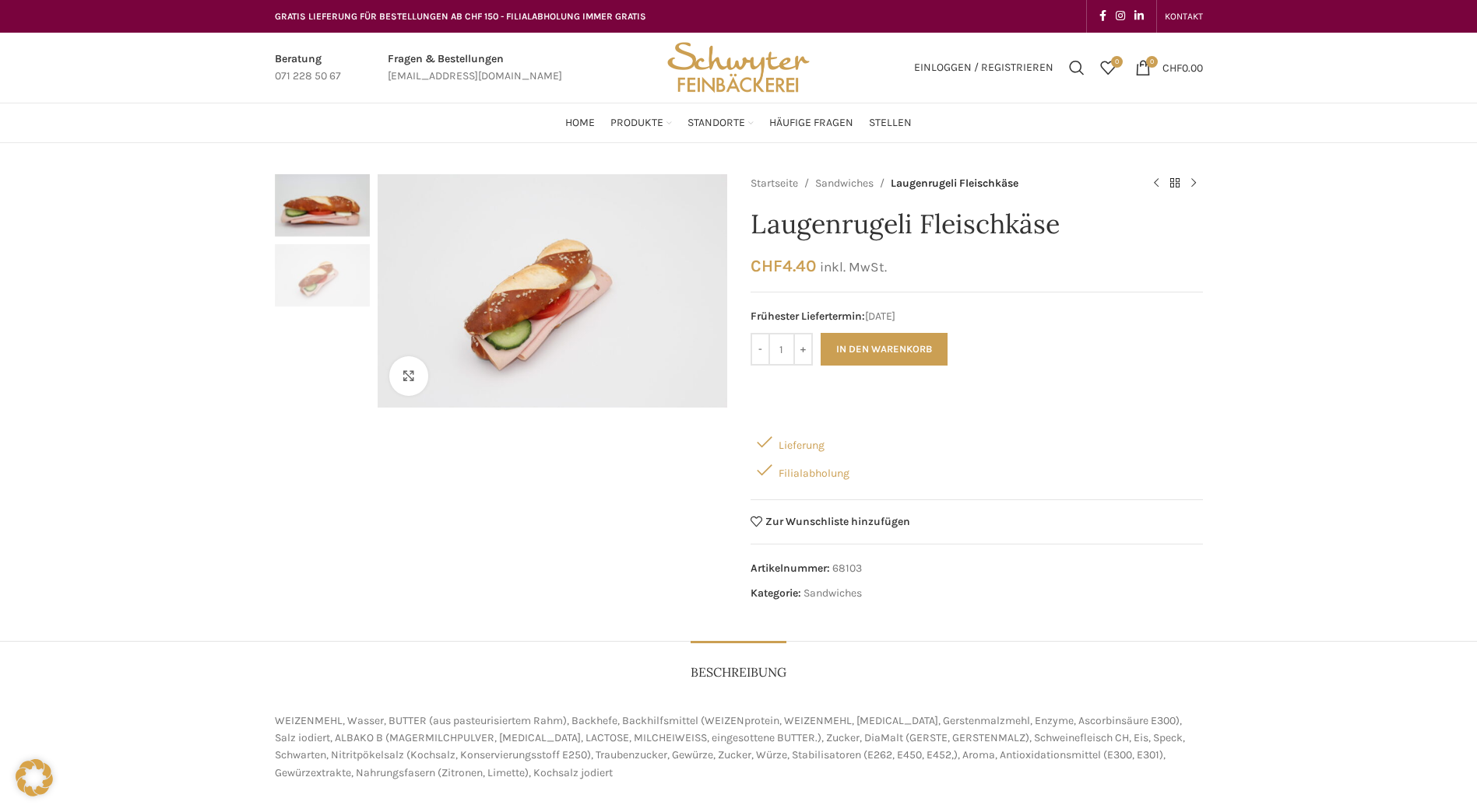
click at [1444, 66] on div "Beratung 071 228 50 67 Fragen & Bestellungen [EMAIL_ADDRESS][DOMAIN_NAME] Einlo…" at bounding box center [738, 69] width 1477 height 71
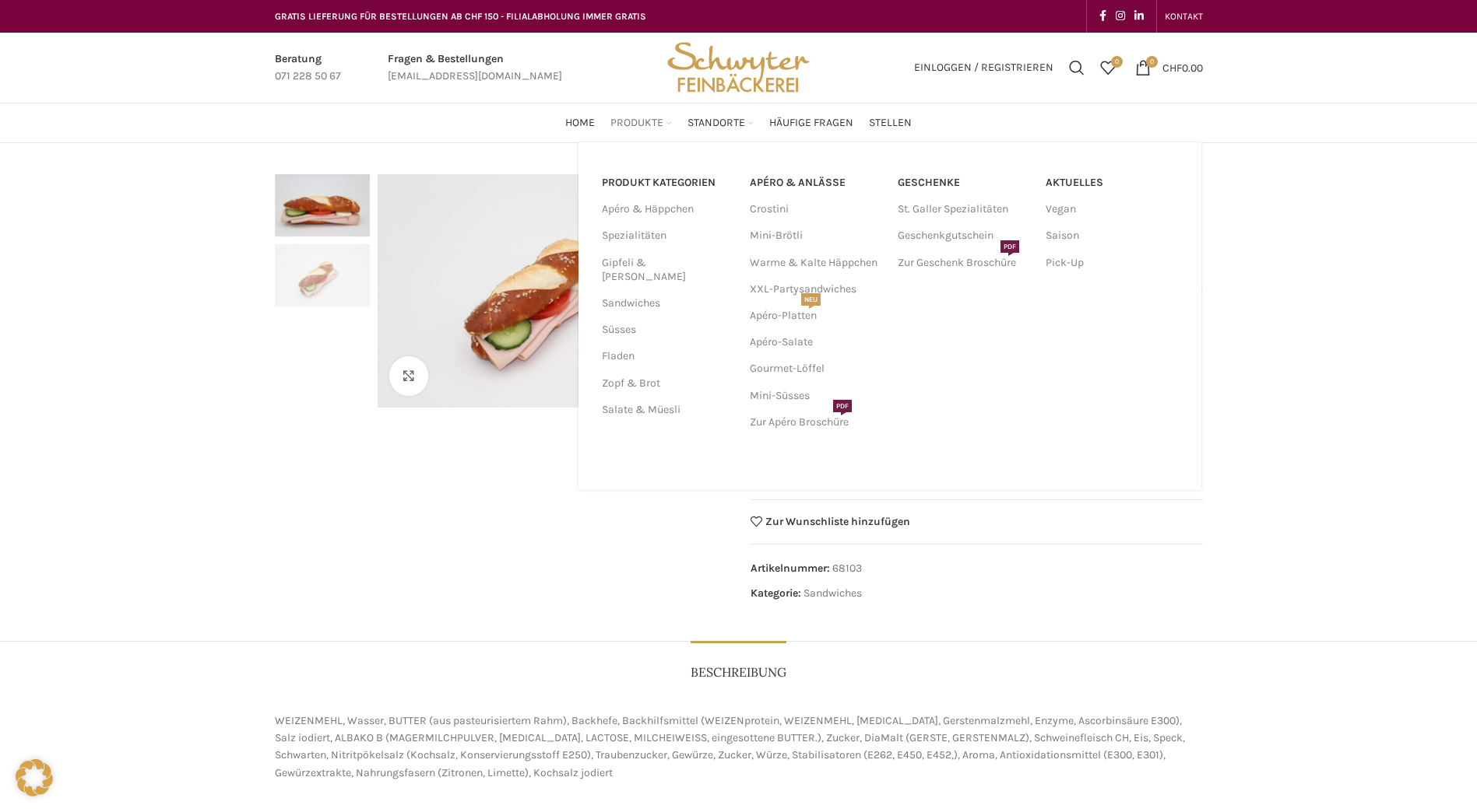
click at [642, 125] on span "Produkte" at bounding box center [636, 123] width 53 height 15
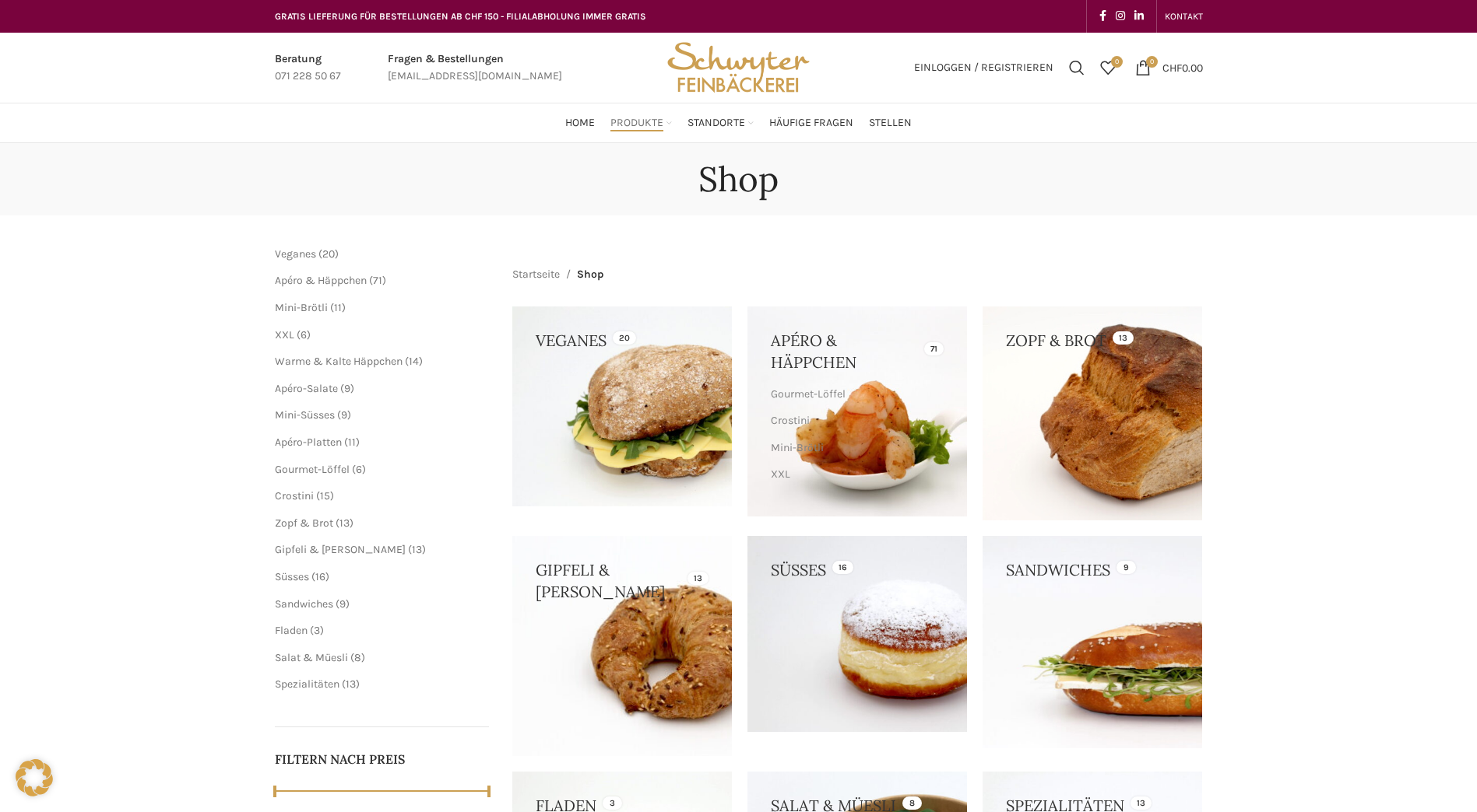
click at [1142, 675] on link at bounding box center [1092, 642] width 219 height 212
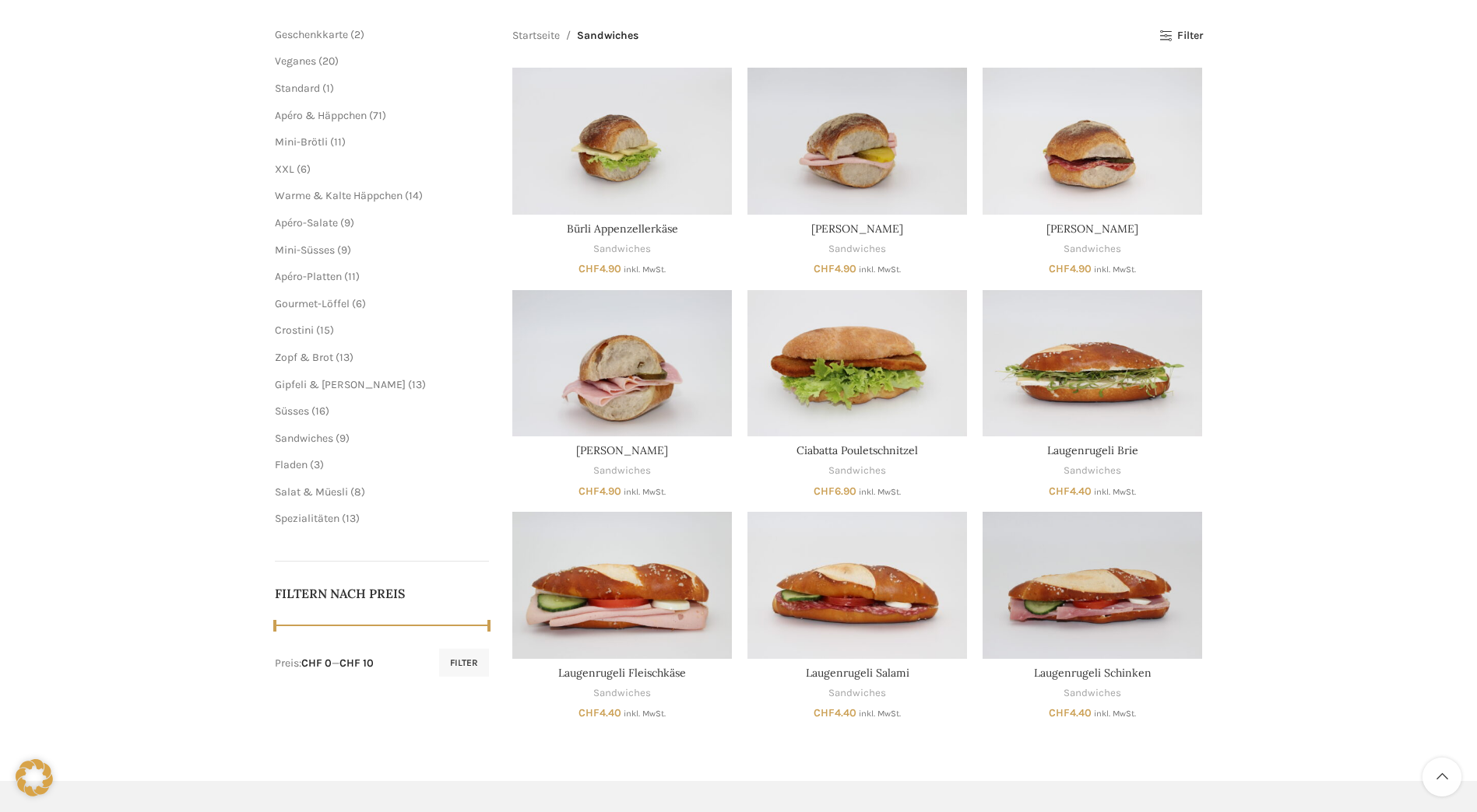
scroll to position [233, 0]
